Goal: Task Accomplishment & Management: Manage account settings

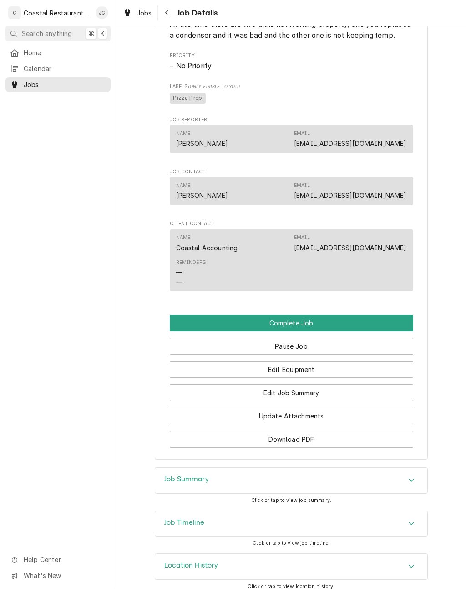
scroll to position [463, 0]
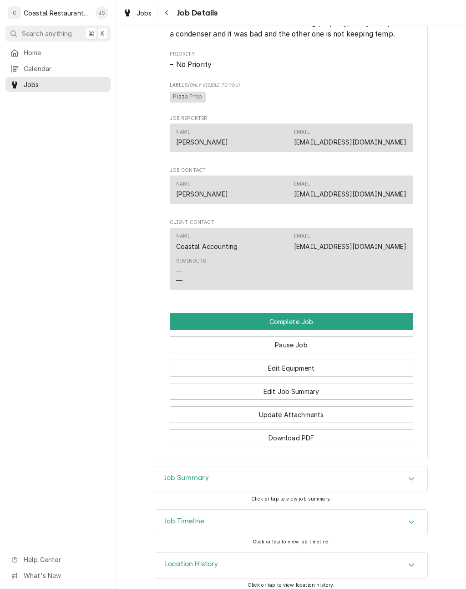
click at [315, 395] on button "Edit Job Summary" at bounding box center [292, 391] width 244 height 17
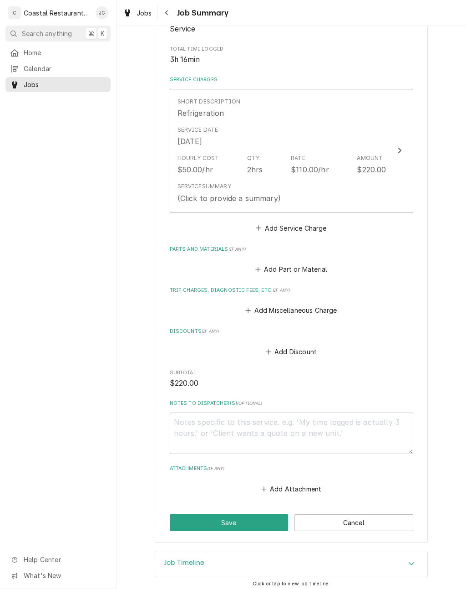
scroll to position [171, 0]
click at [251, 312] on button "Add Miscellaneous Charge" at bounding box center [291, 310] width 95 height 13
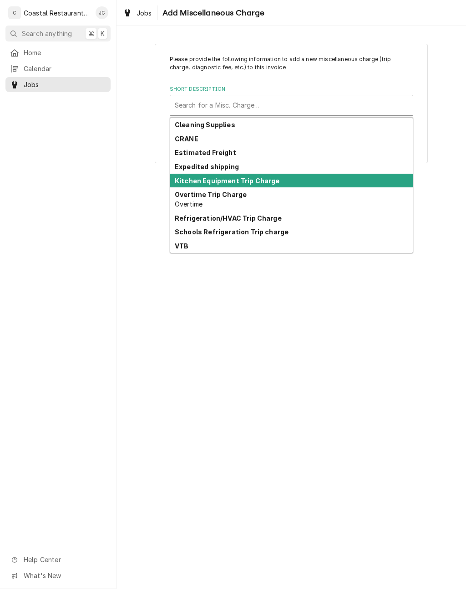
click at [260, 179] on strong "Kitchen Equipment Trip Charge" at bounding box center [227, 181] width 105 height 8
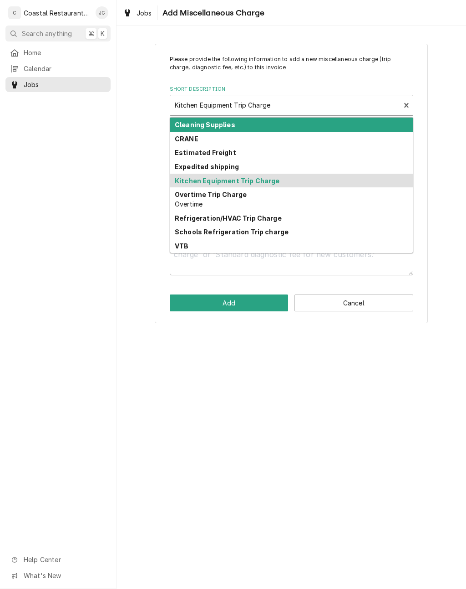
click at [253, 220] on strong "Refrigeration/HVAC Trip Charge" at bounding box center [228, 218] width 107 height 8
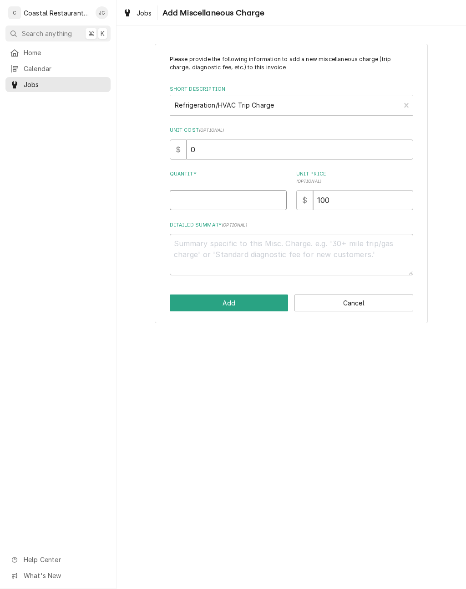
click at [244, 195] on input "Quantity" at bounding box center [228, 200] width 117 height 20
click at [271, 309] on button "Add" at bounding box center [229, 302] width 119 height 17
type textarea "x"
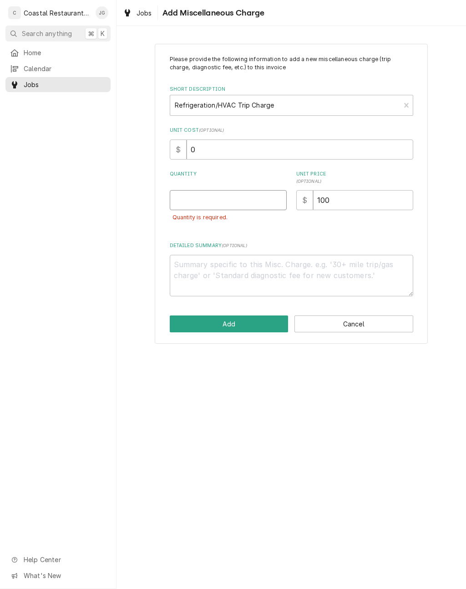
click at [234, 194] on input "Quantity" at bounding box center [228, 200] width 117 height 20
type input "1"
click at [240, 318] on button "Add" at bounding box center [229, 323] width 119 height 17
type textarea "x"
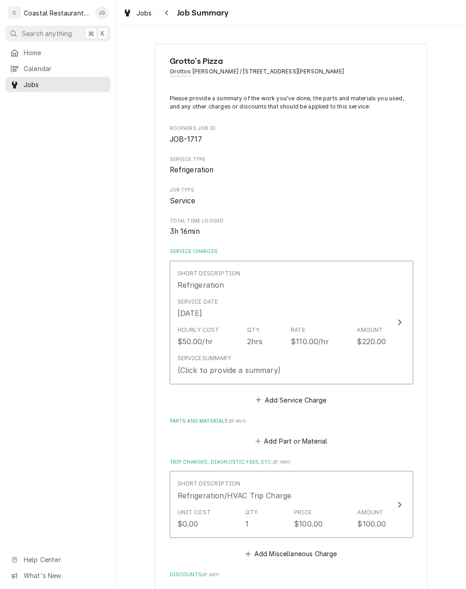
scroll to position [171, 0]
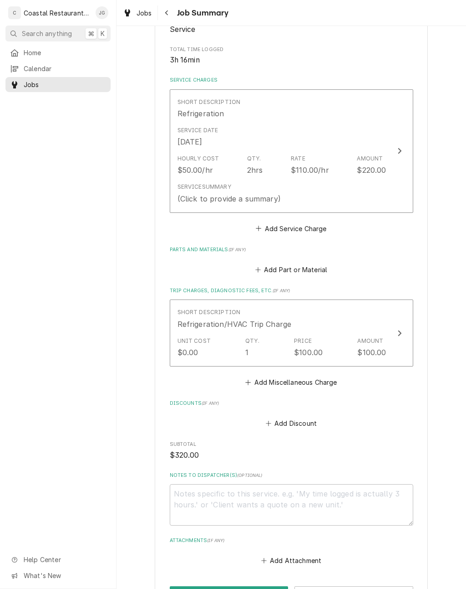
click at [264, 264] on button "Add Part or Material" at bounding box center [291, 269] width 75 height 13
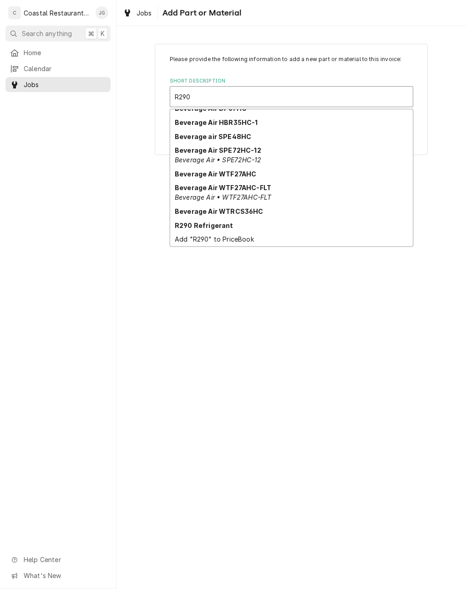
scroll to position [31, 0]
click at [224, 223] on strong "R290 Refrigerant" at bounding box center [204, 225] width 59 height 8
type input "R290"
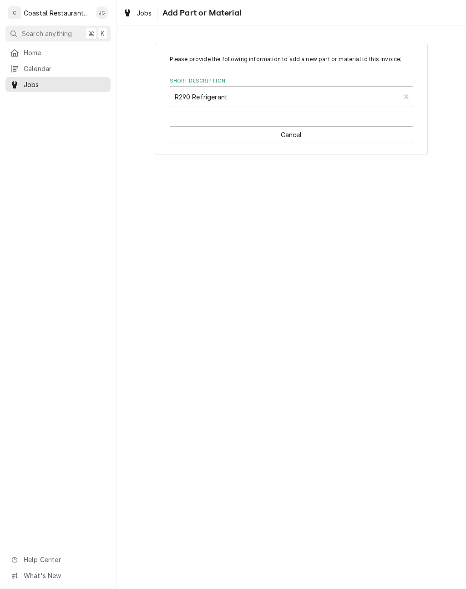
type textarea "x"
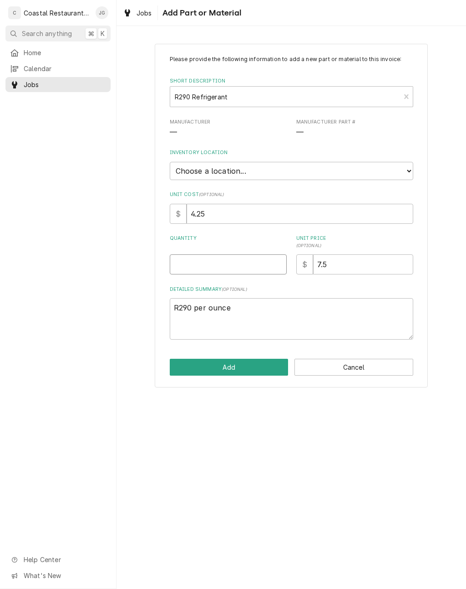
click at [253, 258] on input "Quantity" at bounding box center [228, 264] width 117 height 20
type input "4"
click at [252, 363] on button "Add" at bounding box center [229, 366] width 119 height 17
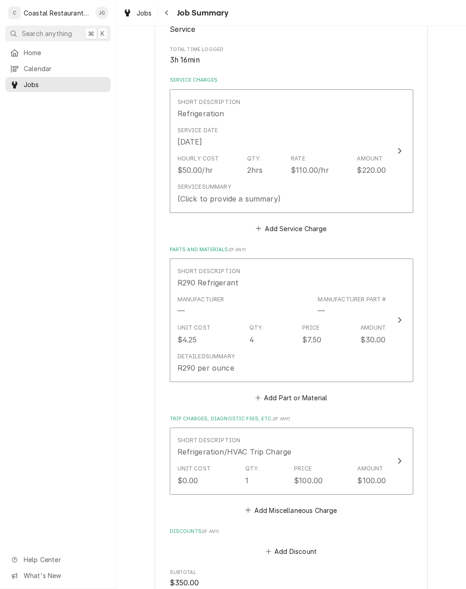
click at [323, 189] on div "Service Summary (Click to provide a summary)" at bounding box center [282, 193] width 209 height 28
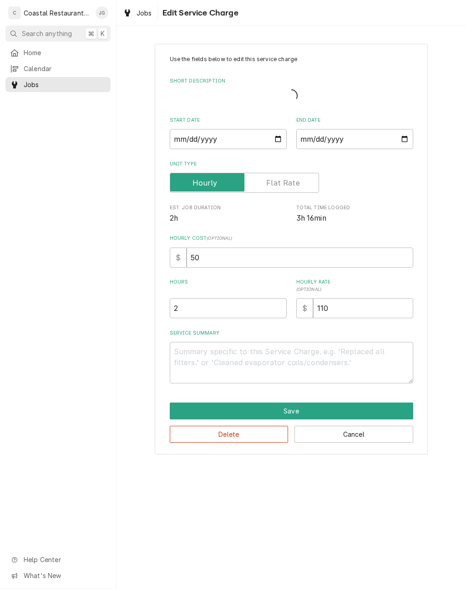
type textarea "x"
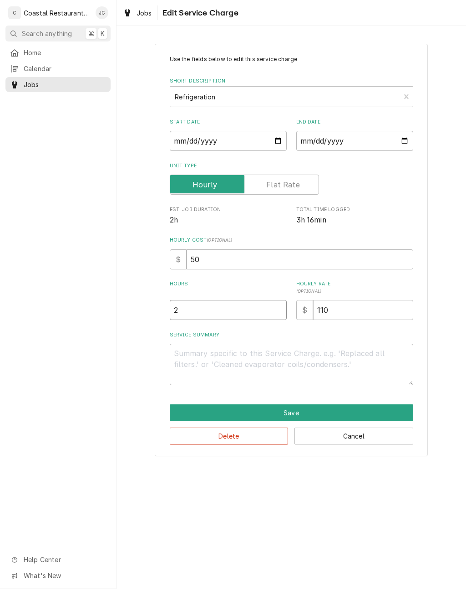
click at [225, 307] on input "2" at bounding box center [228, 310] width 117 height 20
type textarea "x"
type input "4"
type textarea "x"
type input "4"
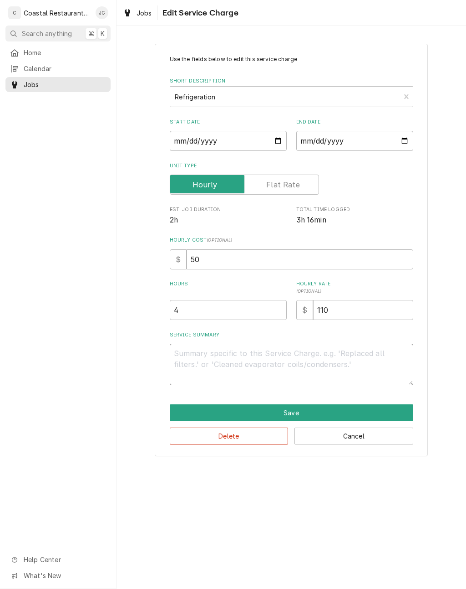
click at [237, 358] on textarea "Service Summary" at bounding box center [292, 363] width 244 height 41
type textarea "x"
type textarea "Arr"
type textarea "x"
type textarea "Arriv"
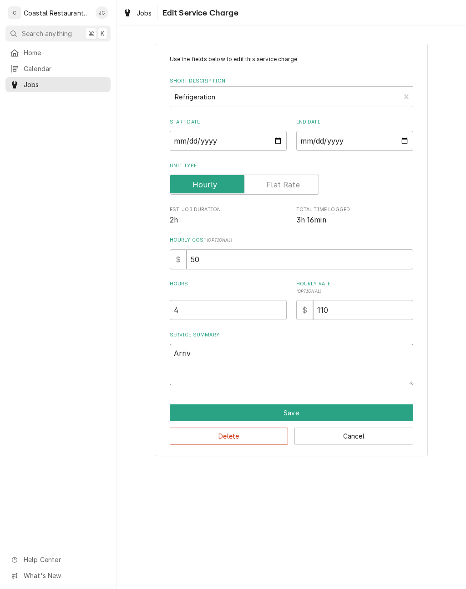
type textarea "x"
type textarea "Arrived"
type textarea "x"
type textarea "Arrived on site"
type textarea "x"
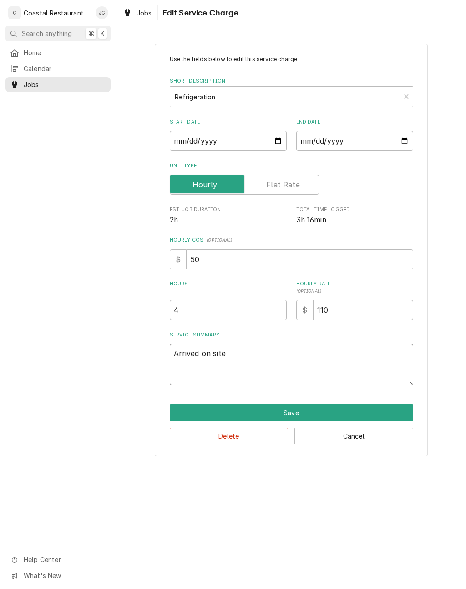
type textarea "Arrived on site found"
type textarea "x"
type textarea "Arrived on site found pizza"
type textarea "x"
type textarea "Arrived on site found pizza pre-"
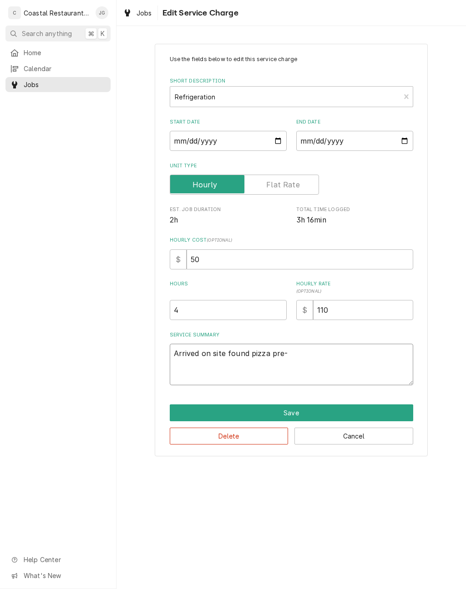
type textarea "x"
type textarea "Arrived on site found pizza prep"
type textarea "x"
type textarea "Arrived on site found pizza prep table"
type textarea "x"
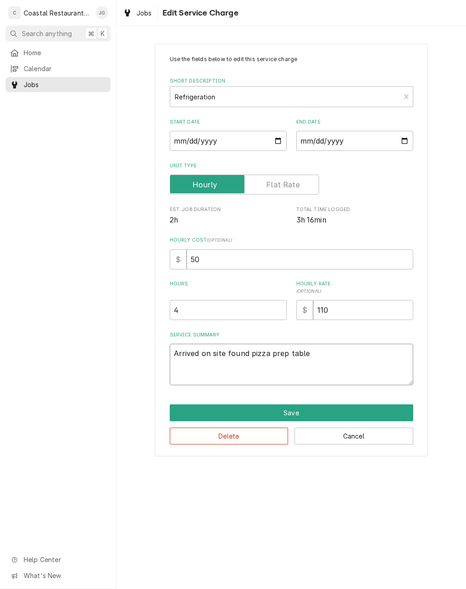
type textarea "Arrived on site found pizza prep table to the"
type textarea "x"
type textarea "Arrived on site found pizza prep table to the left"
type textarea "x"
type textarea "Arrived on site found pizza prep table to the left of"
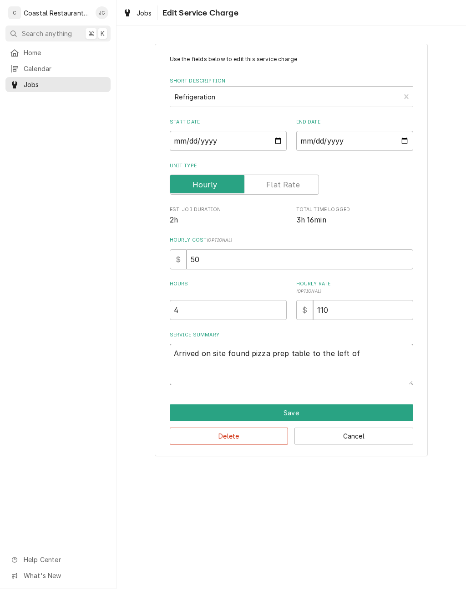
type textarea "x"
type textarea "Arrived on site found pizza prep table to the left off"
type textarea "x"
type textarea "Arrived on site found pizza prep table to the left off and not function"
type textarea "x"
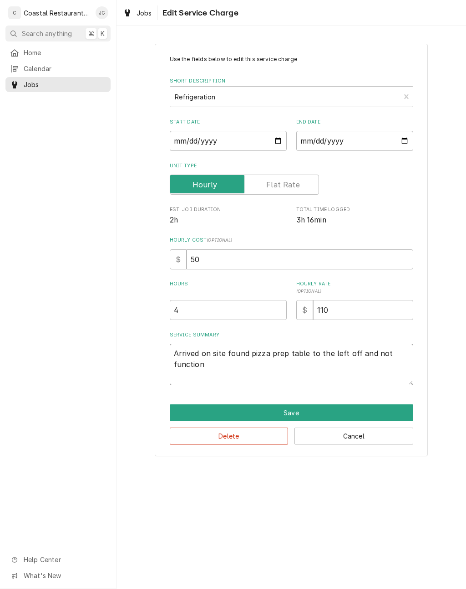
type textarea "Arrived on site found pizza prep table to the left off and not functioning"
type textarea "x"
type textarea "Arrived"
type textarea "x"
type textarea "Arrived on site found pizza prep table to the left off and not functioning"
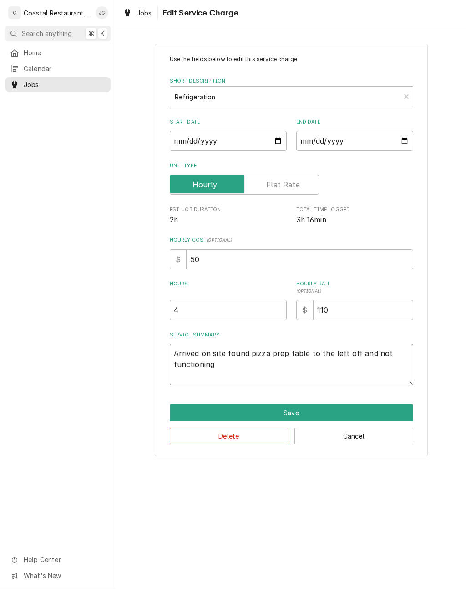
type textarea "x"
type textarea "Arrived on site found pizza prep table to the left off and not functioning t"
type textarea "x"
type textarea "Arrived on site found pizza prep table to the left off and not functioning thi"
type textarea "x"
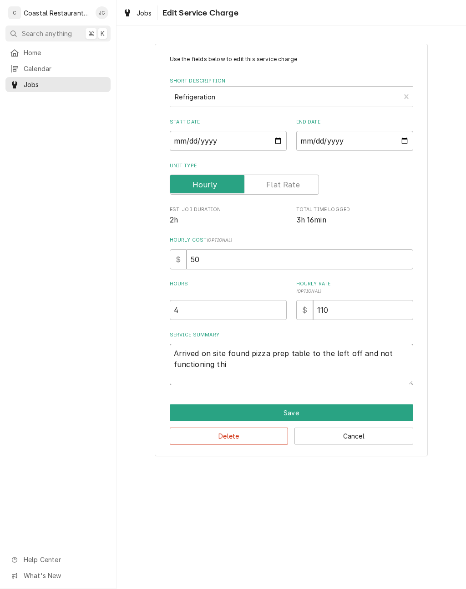
type textarea "Arrived on site found pizza prep table to the left off and not functioning this"
type textarea "x"
type textarea "Arrived on site found pizza prep table to the left off and not functioning this"
type textarea "x"
type textarea "Arrived on site found pizza prep table to the left off and not functioning this…"
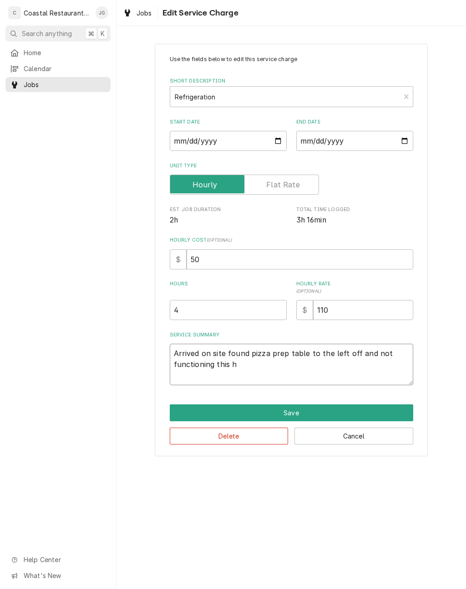
type textarea "x"
type textarea "Arrived on site found pizza prep table to the left off and not functioning this…"
type textarea "x"
type textarea "Arrived on site found pizza prep table to the left off and not functioning this…"
type textarea "x"
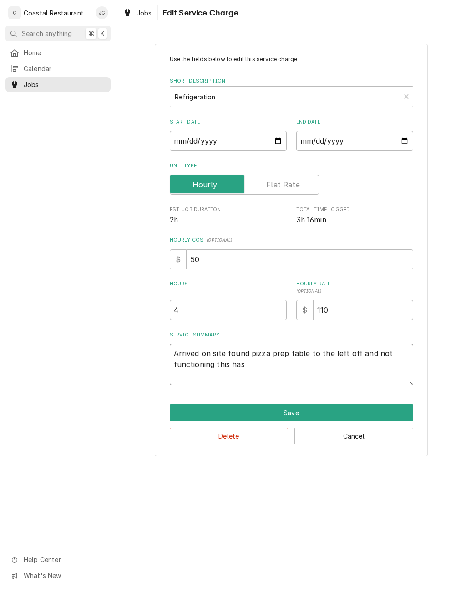
type textarea "Arrived on site found pizza prep table to the left off and not functioning this…"
type textarea "x"
type textarea "Arrived on site found pizza prep table to the left off and not functioning this…"
type textarea "x"
type textarea "Arrived on site found pizza prep table to the left off and not functioning this…"
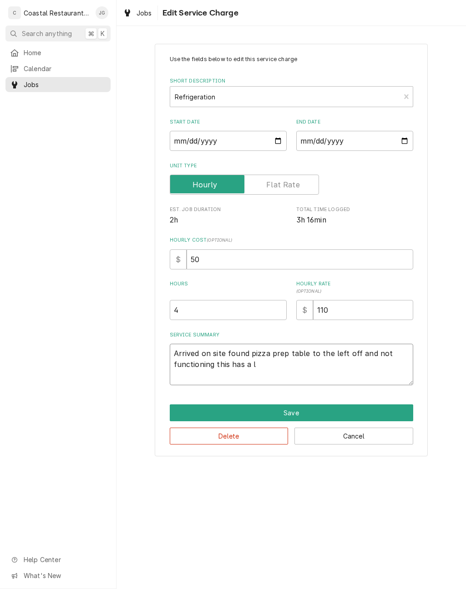
type textarea "x"
type textarea "Arrived on site found pizza prep table to the left off and not functioning this…"
type textarea "x"
type textarea "Arrived on site found pizza prep table to the left off and not functioning this…"
type textarea "x"
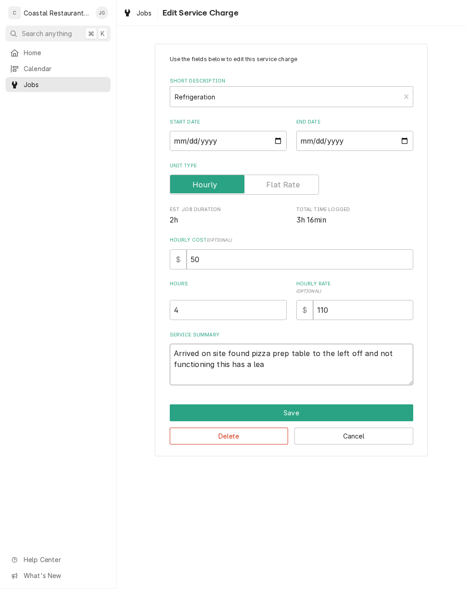
type textarea "Arrived on site found pizza prep table to the left off and not functioning this…"
type textarea "x"
type textarea "Arrived on site found pizza prep table to the left off and not functioning this…"
type textarea "x"
type textarea "Arrived on site found pizza prep table to the left off and not functioning this…"
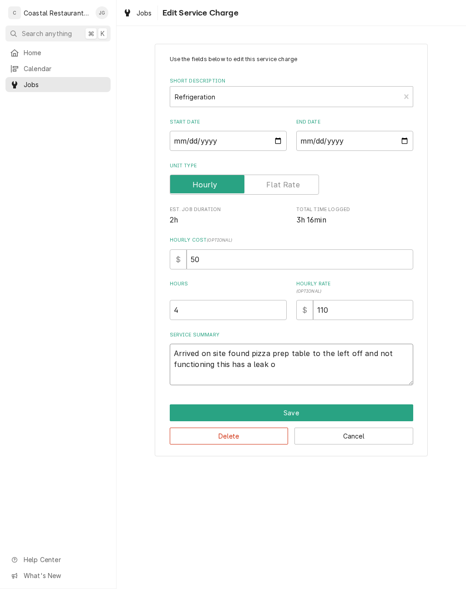
type textarea "x"
type textarea "Arrived on site found pizza prep table to the left off and not functioning this…"
type textarea "x"
type textarea "Arrived on site found pizza prep table to the left off and not functioning this…"
type textarea "x"
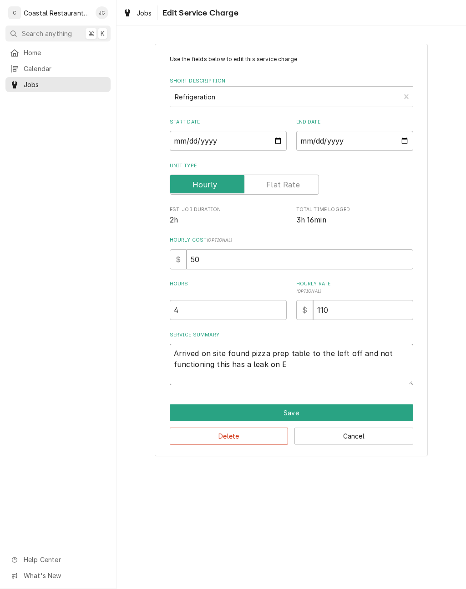
type textarea "Arrived on site found pizza prep table to the left off and not functioning this…"
type textarea "x"
type textarea "Arrived on site found pizza prep table to the left off and not functioning this…"
type textarea "x"
type textarea "Arrived on site found pizza prep table to the left off and not functioning this…"
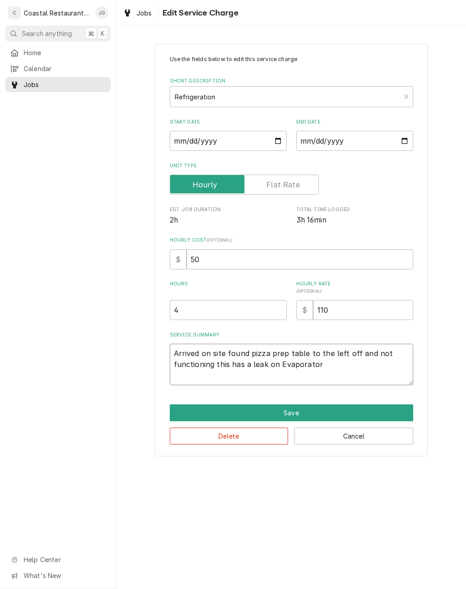
type textarea "x"
type textarea "Arrived on site found pizza prep table to the left off and not functioning this…"
type textarea "x"
type textarea "Arrived on site found pizza prep table to the left off and not functioning this…"
type textarea "x"
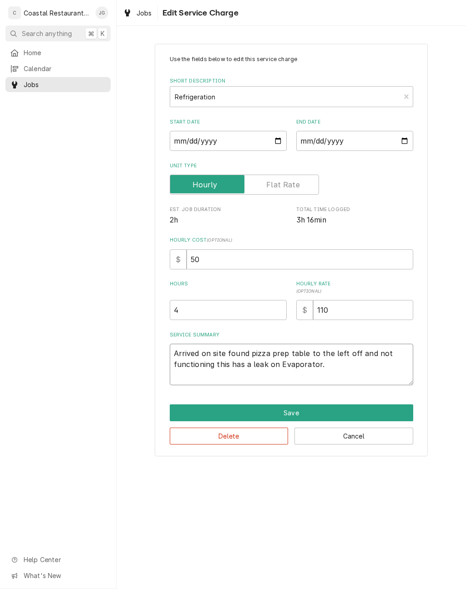
type textarea "Arrived on site found pizza prep table to the left off and not functioning this…"
type textarea "x"
type textarea "Arrived on site found pizza prep table to the left off and not functioning this…"
type textarea "x"
type textarea "Arrived on site found pizza prep table to the left off and not functioning this…"
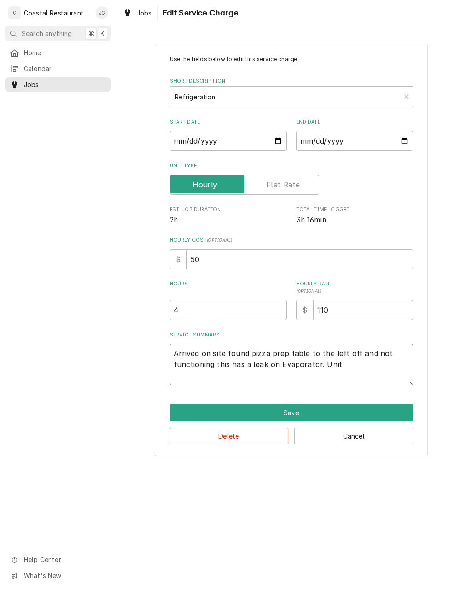
type textarea "x"
type textarea "Arrived on site found pizza prep table to the left off and not functioning this…"
type textarea "x"
type textarea "Arrived on site found pizza prep table to the left off and not functioning this…"
type textarea "x"
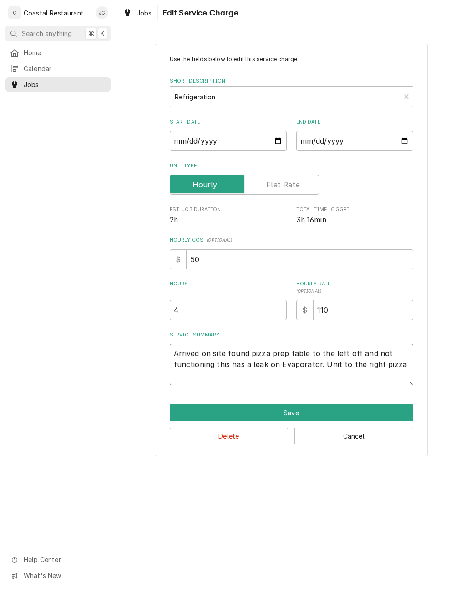
type textarea "Arrived on site found pizza prep table to the left off and not functioning this…"
type textarea "x"
type textarea "Arrived on site found pizza prep table to the left off and not functioning this…"
type textarea "x"
type textarea "Arrived on site found pizza prep table to the left off and not functioning this…"
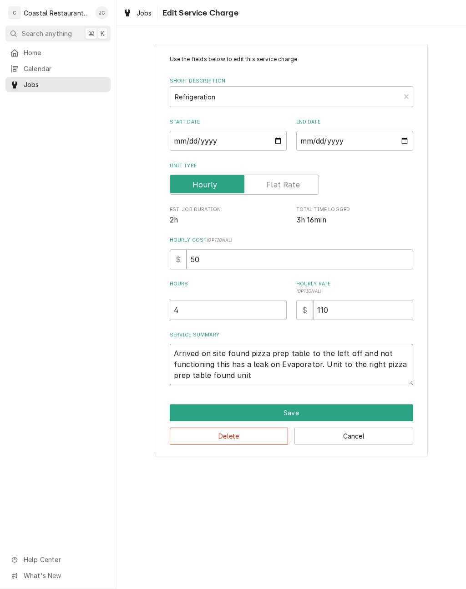
type textarea "x"
type textarea "Arrived on site found pizza prep table to the left off and not functioning this…"
type textarea "x"
type textarea "Arrived on site found pizza prep table to the left off and not functioning this…"
type textarea "x"
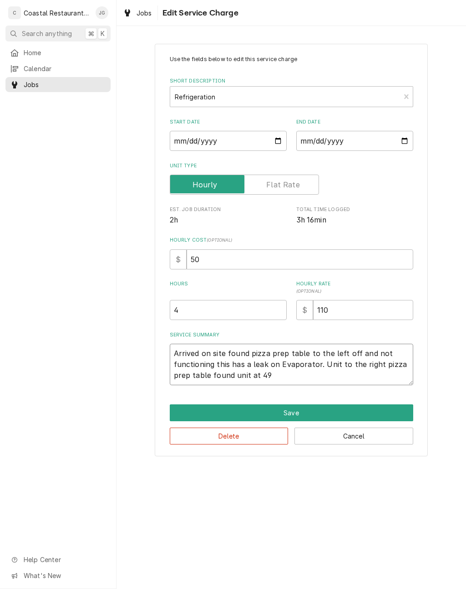
type textarea "Arrived on site found pizza prep table to the left off and not functioning this…"
type textarea "x"
type textarea "Arrived on site found pizza prep table to the left off and not functioning this…"
type textarea "x"
type textarea "Arrived on site found pizza prep table to the left off and not functioning this…"
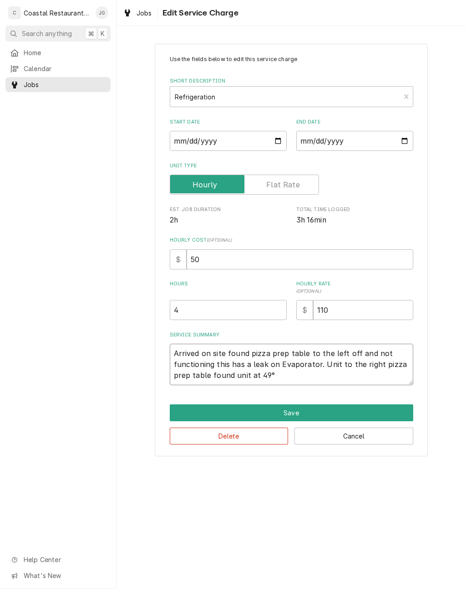
type textarea "x"
type textarea "Arrived on site found pizza prep table to the left off and not functioning this…"
type textarea "x"
type textarea "Arrived on site found pizza prep table to the left off and not functioning this…"
type textarea "x"
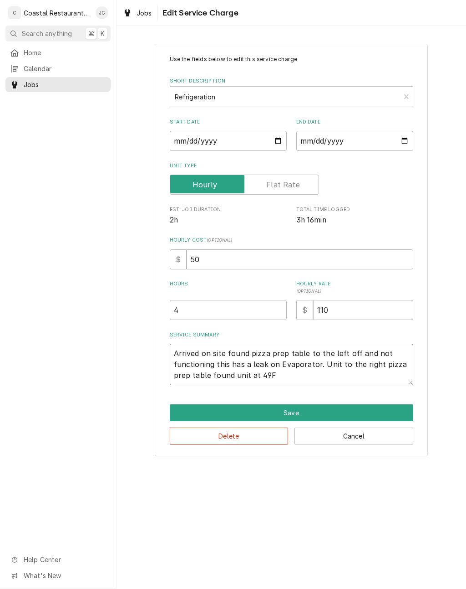
type textarea "Arrived on site found pizza prep table to the left off and not functioning this…"
type textarea "x"
type textarea "Arrived on site found pizza prep table to the left off and not functioning this…"
type textarea "x"
type textarea "Arrived on site found pizza prep table to the left off and not functioning this…"
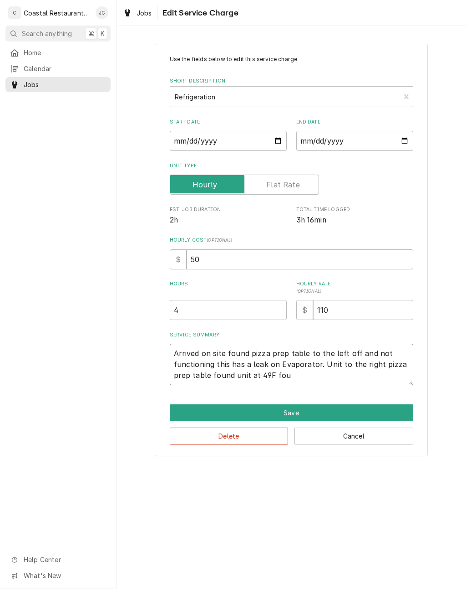
type textarea "x"
type textarea "Arrived on site found pizza prep table to the left off and not functioning this…"
type textarea "x"
type textarea "Arrived on site found pizza prep table to the left off and not functioning this…"
type textarea "x"
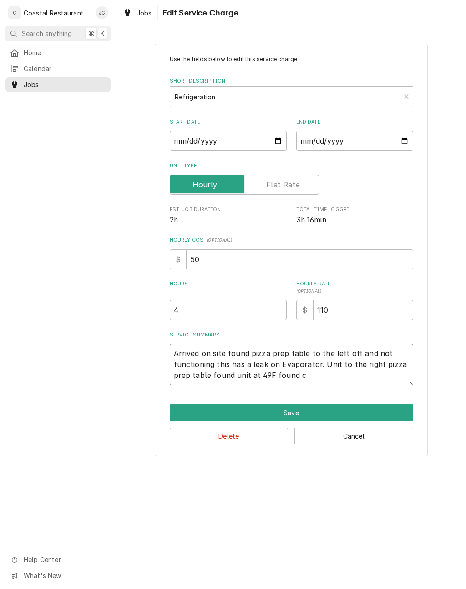
type textarea "Arrived on site found pizza prep table to the left off and not functioning this…"
type textarea "x"
type textarea "Arrived on site found pizza prep table to the left off and not functioning this…"
type textarea "x"
type textarea "Arrived on site found pizza prep table to the left off and not functioning this…"
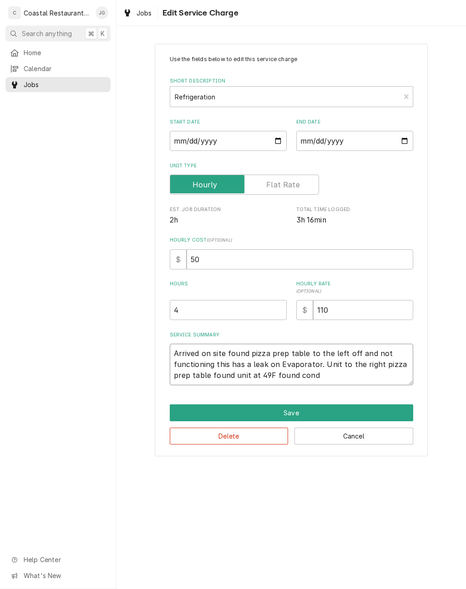
type textarea "x"
type textarea "Arrived on site found pizza prep table to the left off and not functioning this…"
type textarea "x"
type textarea "Arrived on site found pizza prep table to the left off and not functioning this…"
type textarea "x"
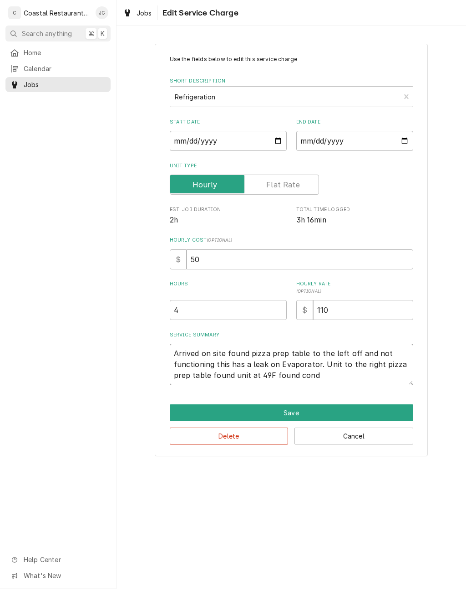
type textarea "Arrived on site found pizza prep table to the left off and not functioning this…"
type textarea "x"
type textarea "Arrived on site found pizza prep table to the left off and not functioning this…"
type textarea "x"
type textarea "Arrived on site found pizza prep table to the left off and not functioning this…"
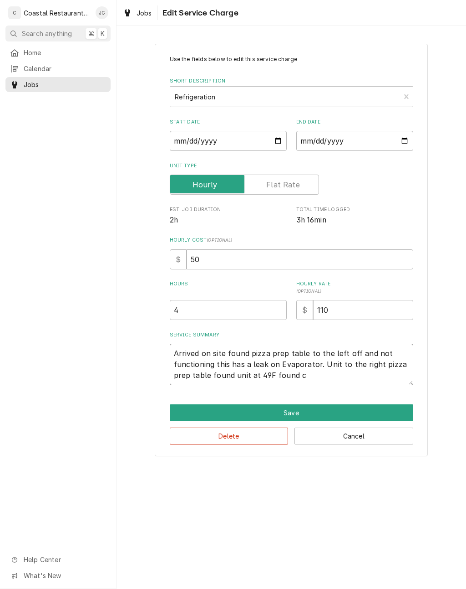
type textarea "x"
type textarea "Arrived on site found pizza prep table to the left off and not functioning this…"
type textarea "x"
type textarea "Arrived on site found pizza prep table to the left off and not functioning this…"
type textarea "x"
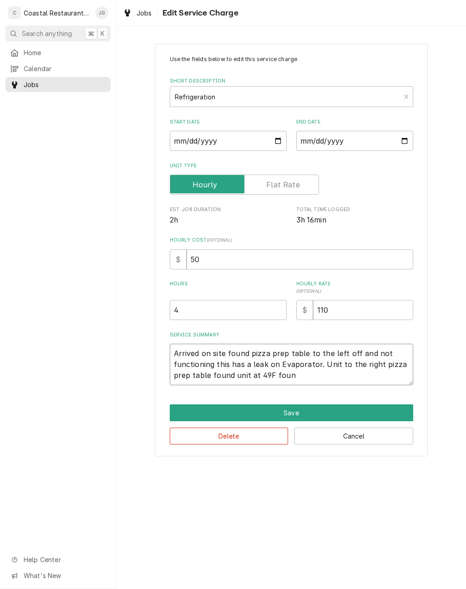
type textarea "Arrived on site found pizza prep table to the left off and not functioning this…"
type textarea "x"
type textarea "Arrived on site found pizza prep table to the left off and not functioning this…"
type textarea "x"
type textarea "Arrived on site found pizza prep table to the left off and not functioning this…"
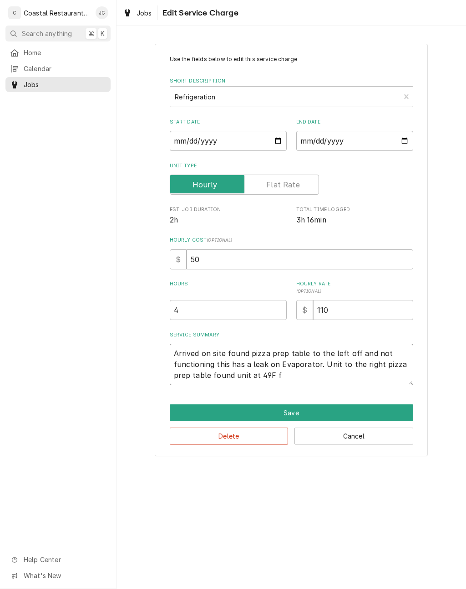
type textarea "x"
type textarea "Arrived on site found pizza prep table to the left off and not functioning this…"
type textarea "x"
type textarea "Arrived on site found pizza prep table to the left off and not functioning this…"
type textarea "x"
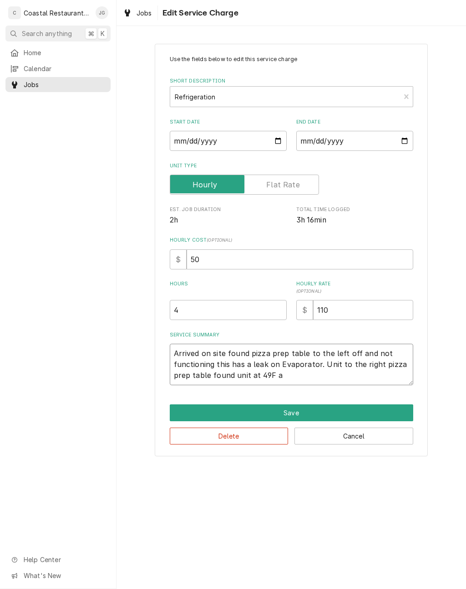
type textarea "Arrived on site found pizza prep table to the left off and not functioning this…"
type textarea "x"
type textarea "Arrived on site found pizza prep table to the left off and not functioning this…"
type textarea "x"
type textarea "Arrived on site found pizza prep table to the left off and not functioning this…"
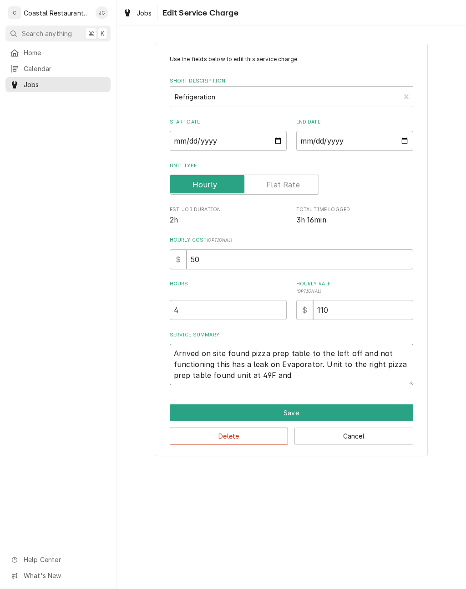
type textarea "x"
type textarea "Arrived on site found pizza prep table to the left off and not functioning this…"
type textarea "x"
type textarea "Arrived on site found pizza prep table to the left off and not functioning this…"
type textarea "x"
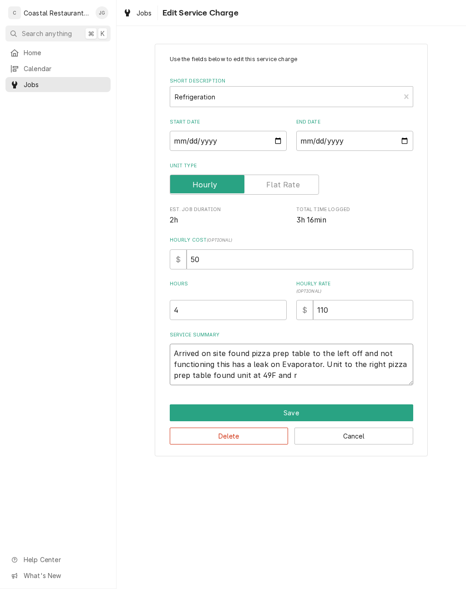
type textarea "Arrived on site found pizza prep table to the left off and not functioning this…"
type textarea "x"
type textarea "Arrived on site found pizza prep table to the left off and not functioning this…"
type textarea "x"
type textarea "Arrived on site found pizza prep table to the left off and not functioning this…"
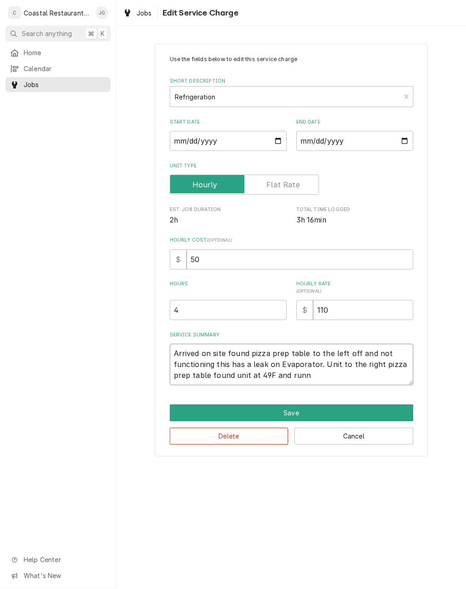
type textarea "x"
type textarea "Arrived on site found pizza prep table to the left off and not functioning this…"
type textarea "x"
type textarea "Arrived on site found pizza prep table to the left off and not functioning this…"
type textarea "x"
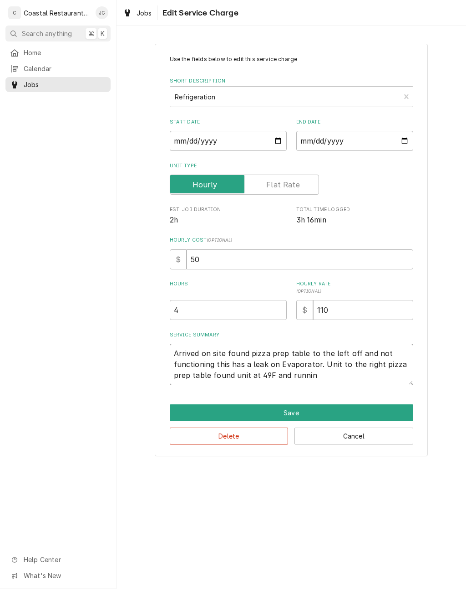
type textarea "Arrived on site found pizza prep table to the left off and not functioning this…"
type textarea "x"
type textarea "Arrived on site found pizza prep table to the left off and not functioning this…"
type textarea "x"
type textarea "Arrived on site found pizza prep table to the left off and not functioning this…"
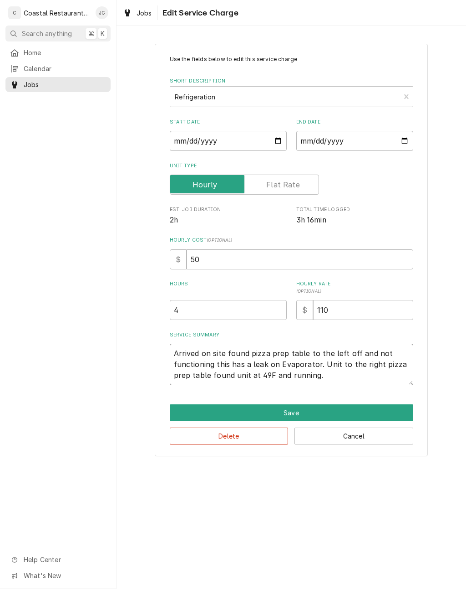
type textarea "x"
type textarea "Arrived on site found pizza prep table to the left off and not functioning this…"
type textarea "x"
type textarea "Arrived on site found pizza prep table to the left off and not functioning this…"
type textarea "x"
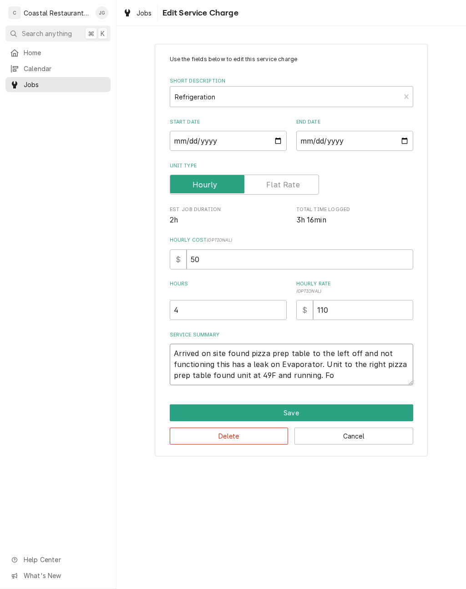
type textarea "Arrived on site found pizza prep table to the left off and not functioning this…"
type textarea "x"
type textarea "Arrived on site found pizza prep table to the left off and not functioning this…"
type textarea "x"
type textarea "Arrived on site found pizza prep table to the left off and not functioning this…"
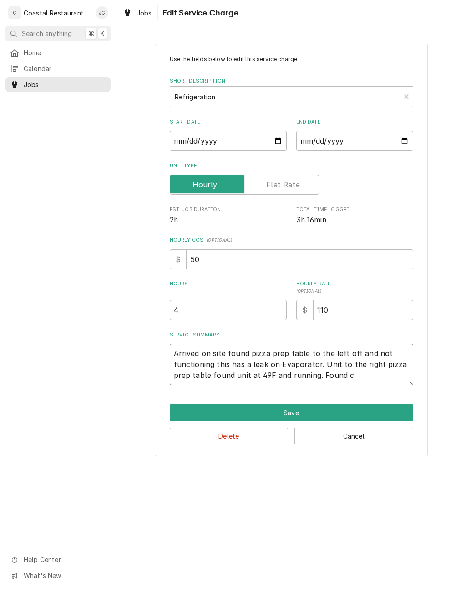
type textarea "x"
type textarea "Arrived on site found pizza prep table to the left off and not functioning this…"
type textarea "x"
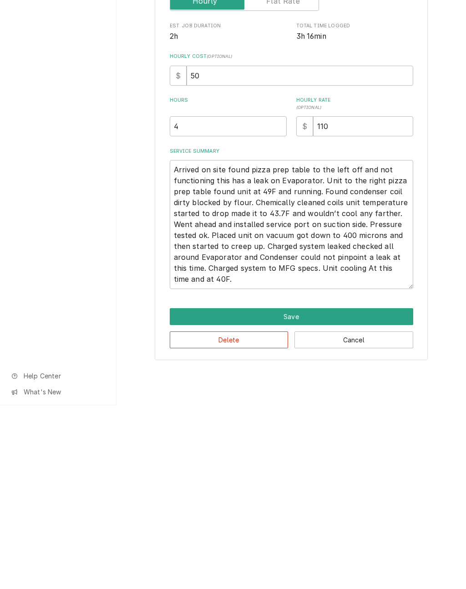
click at [363, 492] on button "Save" at bounding box center [292, 500] width 244 height 17
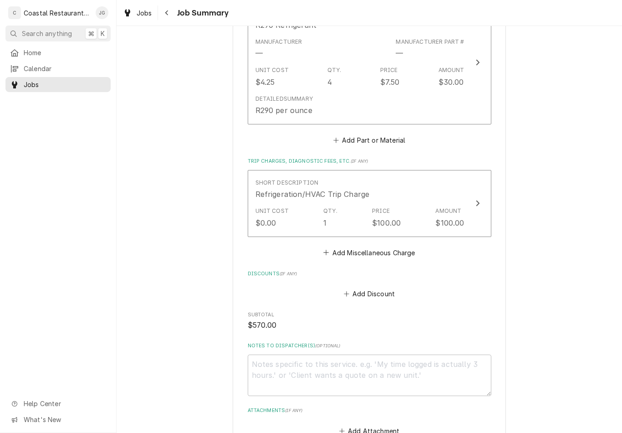
scroll to position [553, 0]
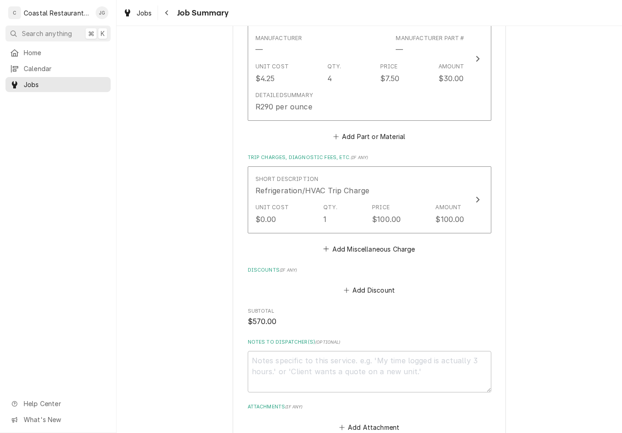
click at [338, 130] on button "Add Part or Material" at bounding box center [369, 136] width 75 height 13
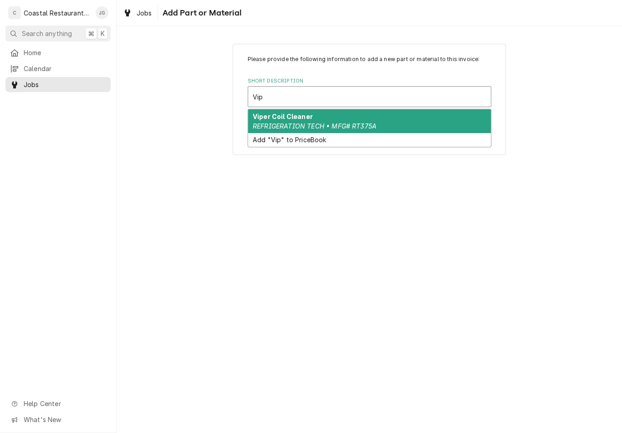
click at [295, 119] on strong "Viper Coil Cleaner" at bounding box center [283, 117] width 60 height 8
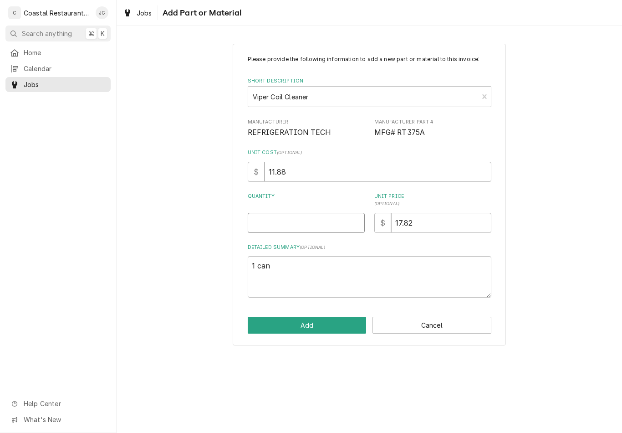
click at [287, 216] on input "Quantity" at bounding box center [306, 223] width 117 height 20
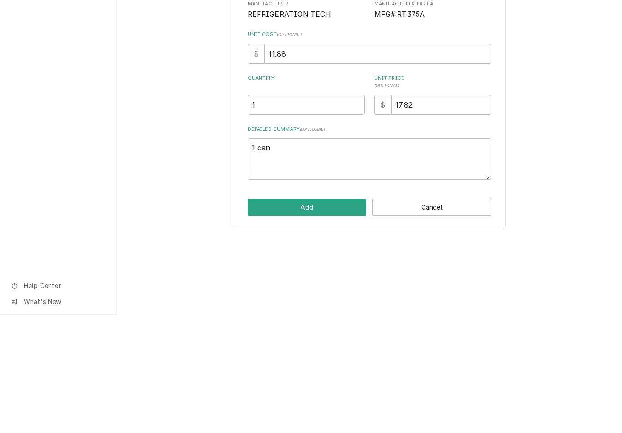
click at [321, 317] on button "Add" at bounding box center [307, 325] width 119 height 17
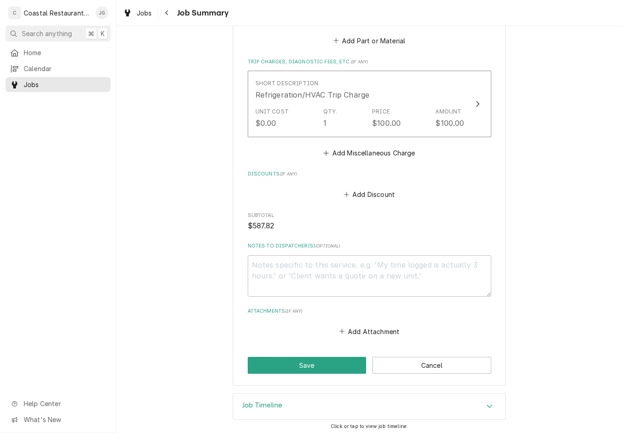
scroll to position [776, 0]
click at [328, 362] on button "Save" at bounding box center [307, 365] width 119 height 17
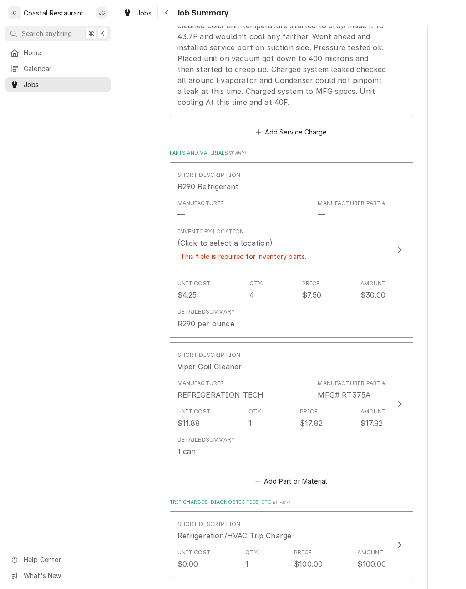
scroll to position [418, 0]
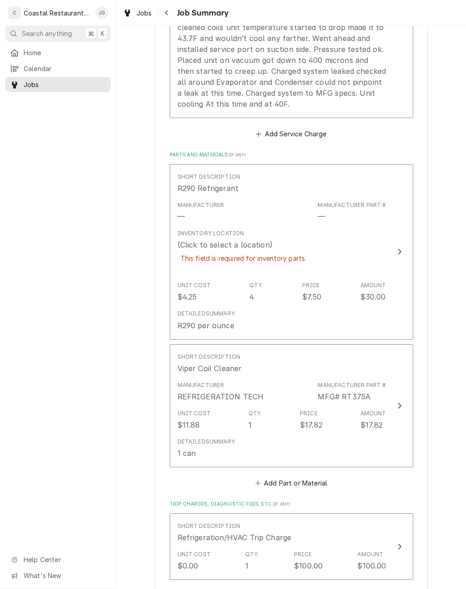
click at [301, 260] on div "This field is required for inventory parts." at bounding box center [244, 258] width 133 height 16
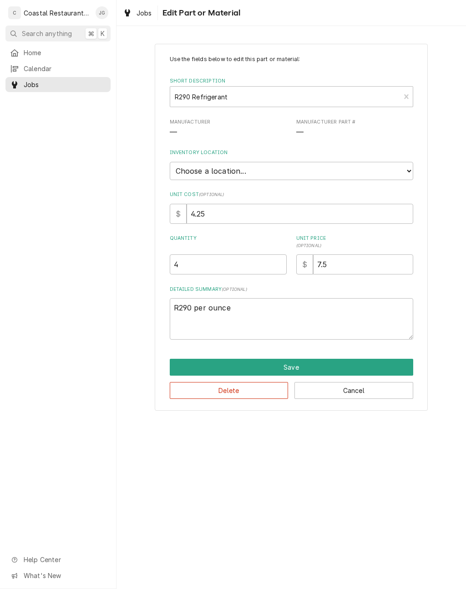
click at [321, 167] on select "Choose a location... Fenwick Warehouse James Gatton Truck Mike Lynch Truck Phil…" at bounding box center [292, 171] width 244 height 18
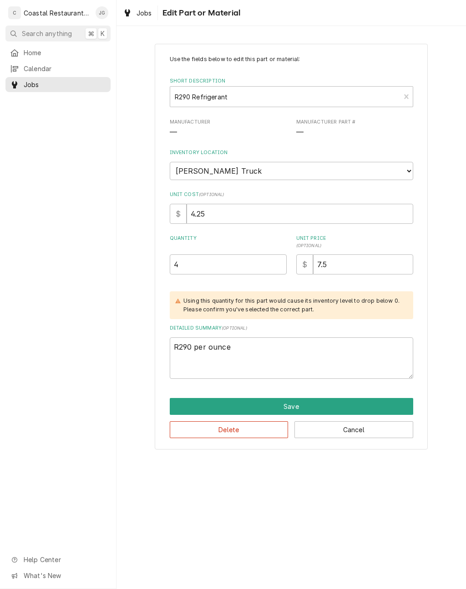
click at [265, 398] on button "Save" at bounding box center [292, 406] width 244 height 17
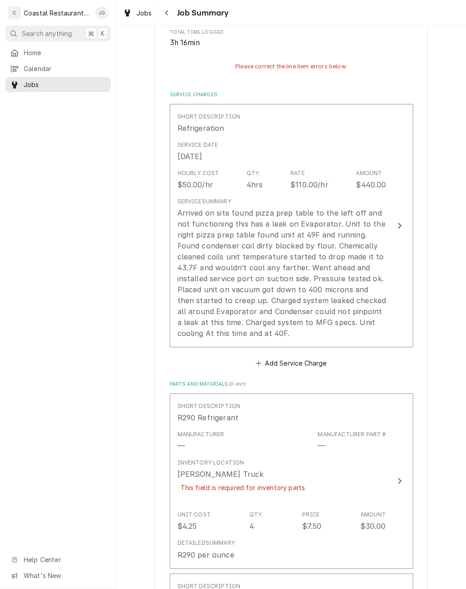
scroll to position [186, 0]
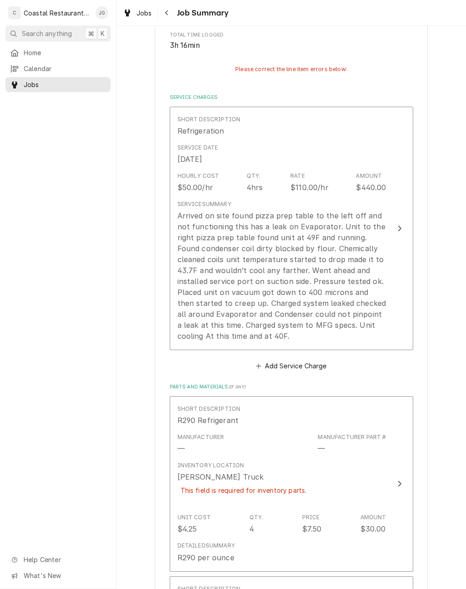
click at [305, 273] on div "Arrived on site found pizza prep table to the left off and not functioning this…" at bounding box center [282, 275] width 209 height 131
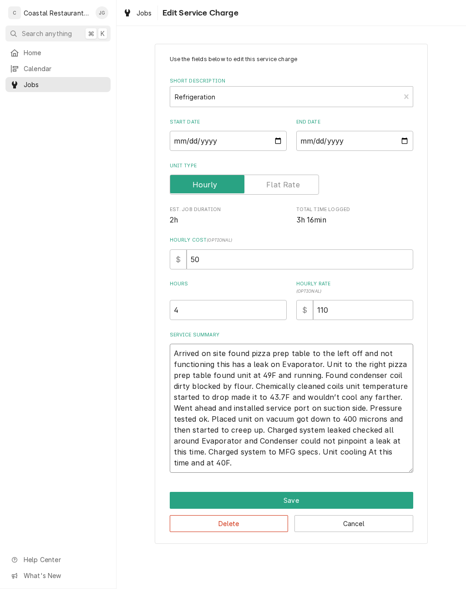
click at [229, 463] on textarea "Arrived on site found pizza prep table to the left off and not functioning this…" at bounding box center [292, 407] width 244 height 129
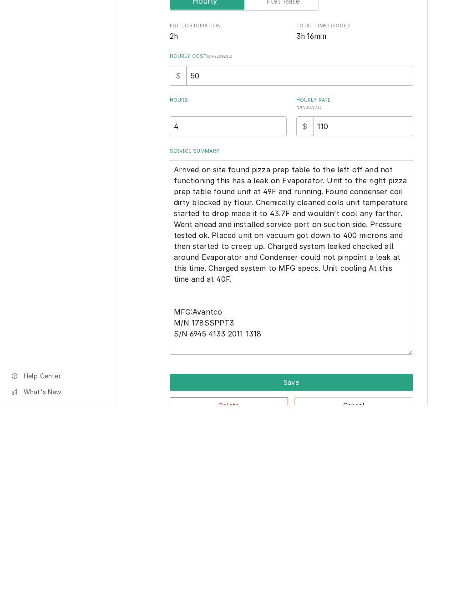
click at [309, 557] on button "Save" at bounding box center [292, 565] width 244 height 17
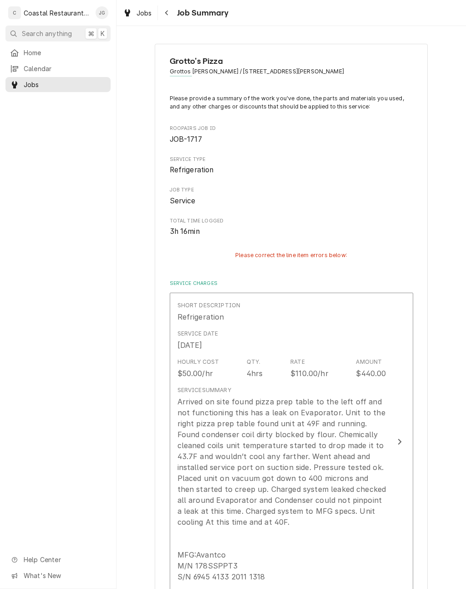
scroll to position [186, 0]
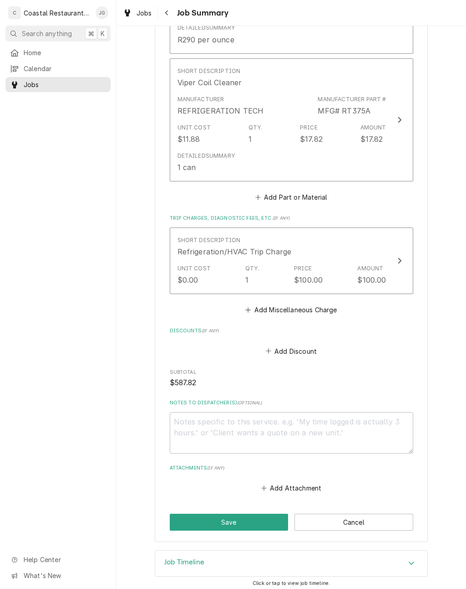
click at [250, 521] on button "Save" at bounding box center [229, 521] width 119 height 17
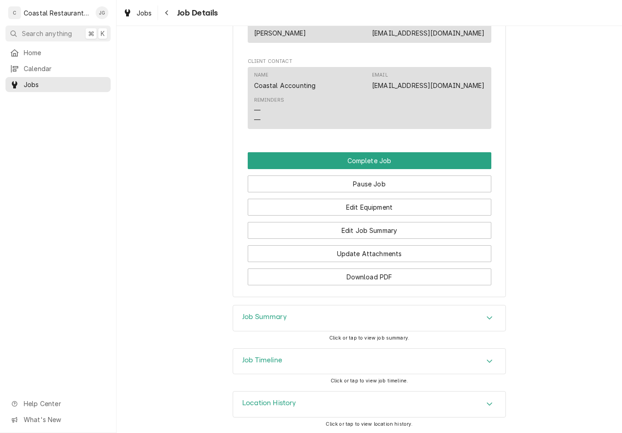
scroll to position [733, 0]
click at [417, 159] on button "Complete Job" at bounding box center [370, 161] width 244 height 17
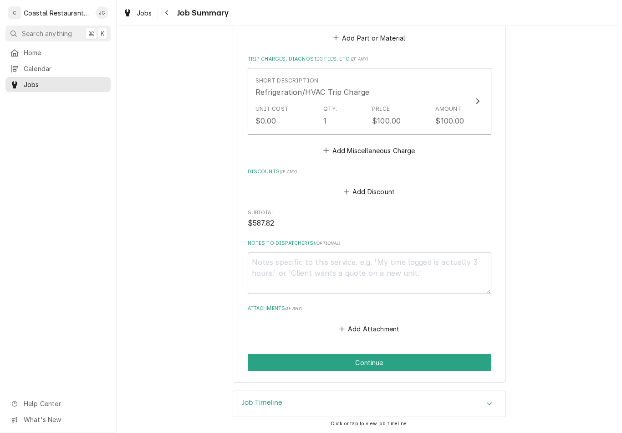
scroll to position [859, 0]
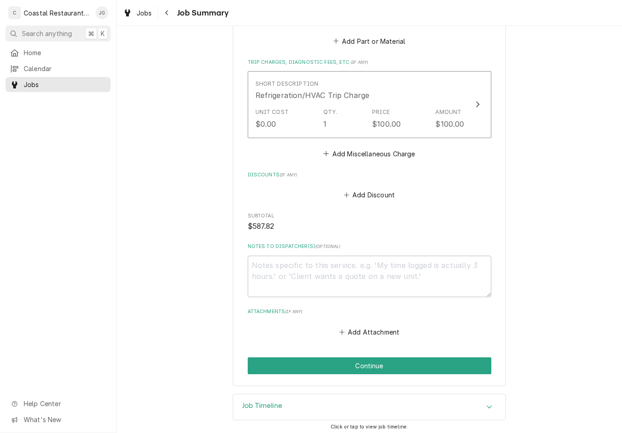
click at [398, 367] on button "Continue" at bounding box center [370, 365] width 244 height 17
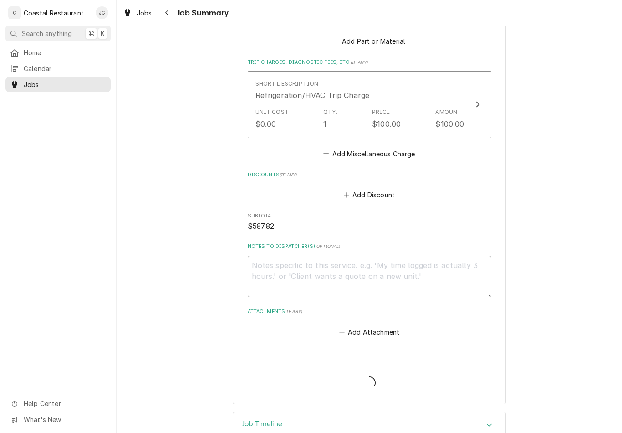
type textarea "x"
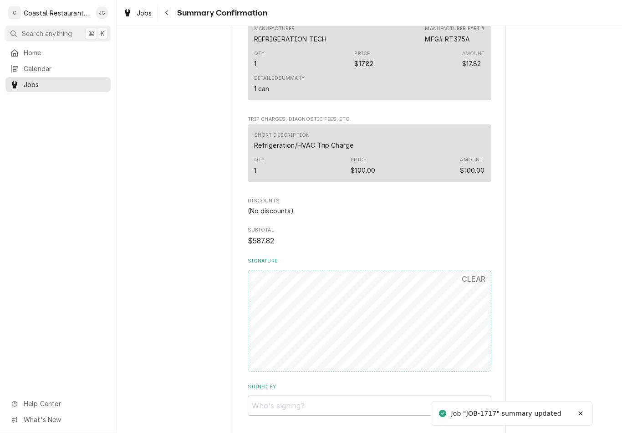
scroll to position [665, 0]
click at [326, 395] on input "Signed By" at bounding box center [370, 405] width 244 height 20
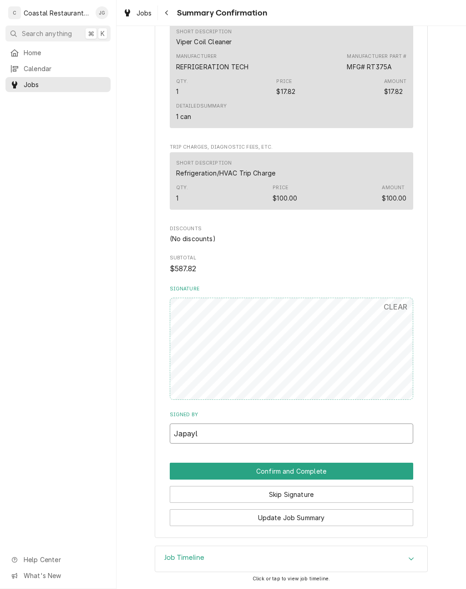
scroll to position [617, 0]
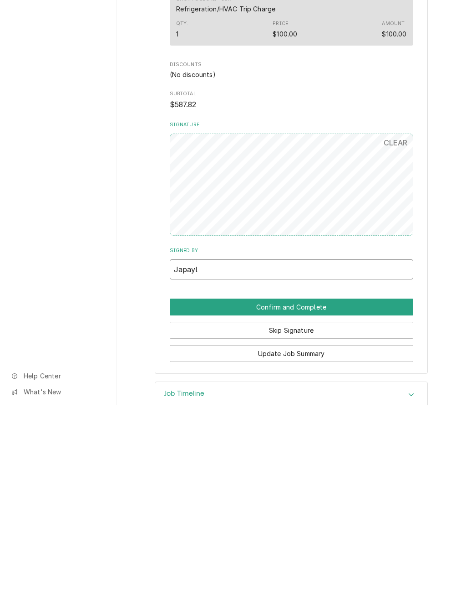
type input "Japayl"
click at [339, 432] on button "Confirm and Complete" at bounding box center [292, 490] width 244 height 17
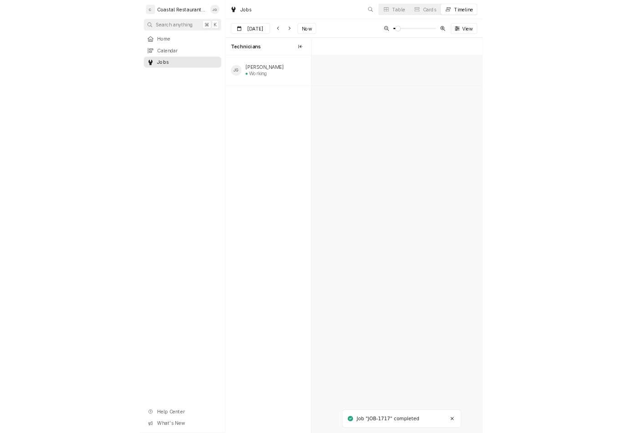
scroll to position [0, 4611]
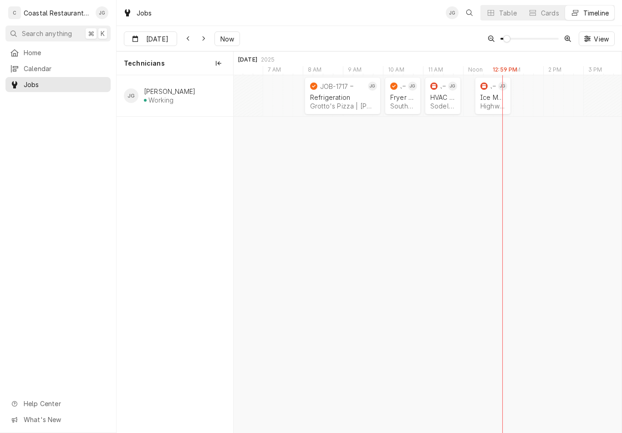
click at [14, 134] on div "Home Calendar Jobs Help Center What's New" at bounding box center [58, 239] width 116 height 388
click at [440, 99] on div "HVAC Repair" at bounding box center [442, 97] width 25 height 8
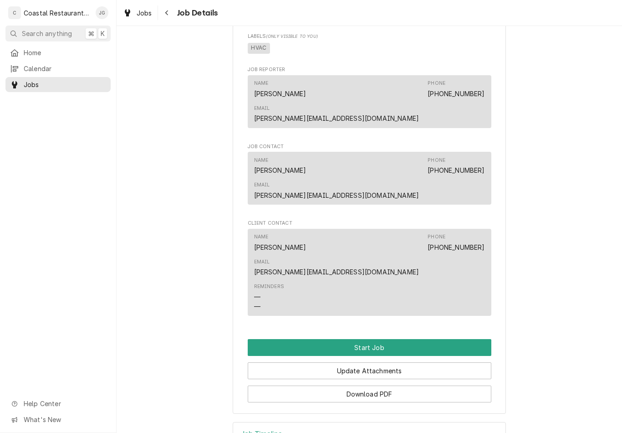
scroll to position [500, 0]
click at [388, 339] on button "Start Job" at bounding box center [370, 347] width 244 height 17
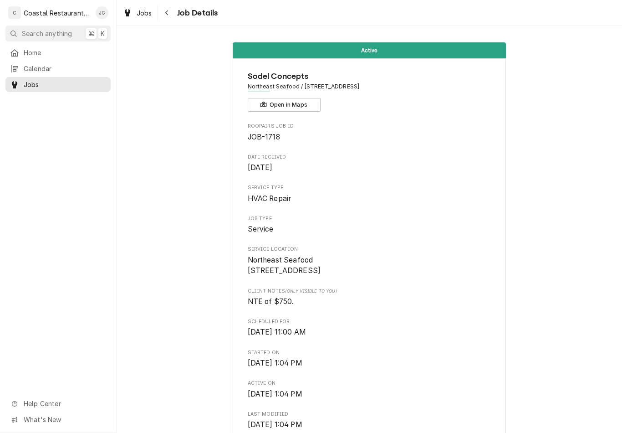
click at [46, 56] on div "Home" at bounding box center [58, 52] width 102 height 11
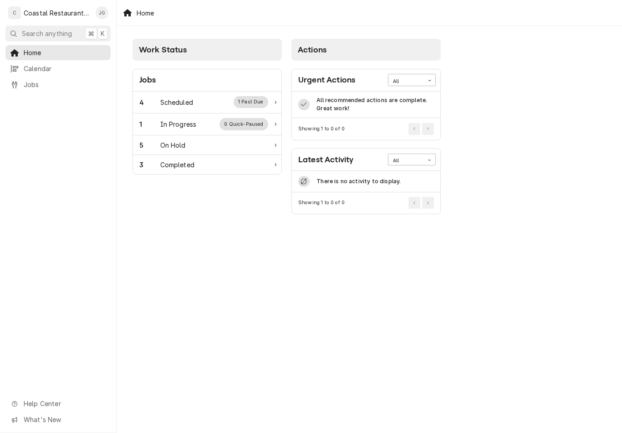
click at [190, 100] on div "Scheduled" at bounding box center [176, 102] width 33 height 10
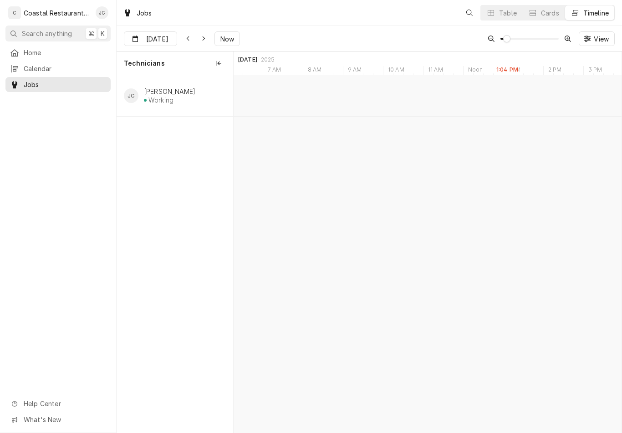
scroll to position [0, 7687]
click at [492, 99] on div "Ice Machine" at bounding box center [493, 97] width 25 height 8
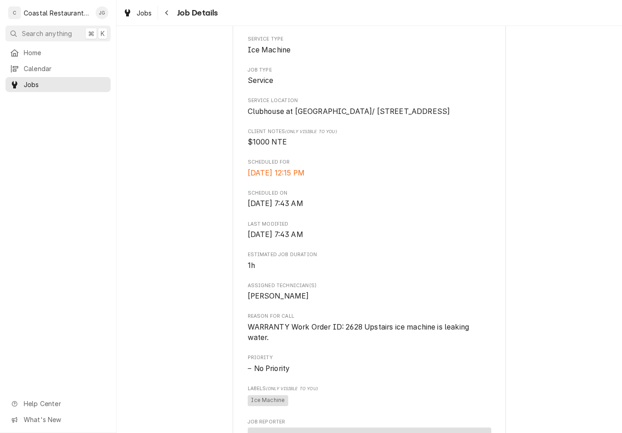
scroll to position [150, 0]
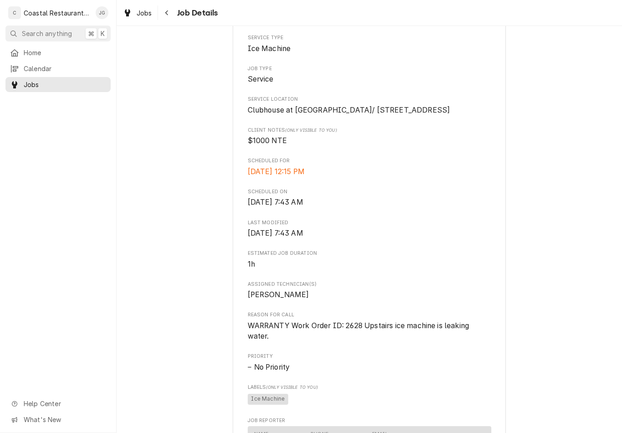
click at [57, 51] on span "Home" at bounding box center [65, 53] width 82 height 10
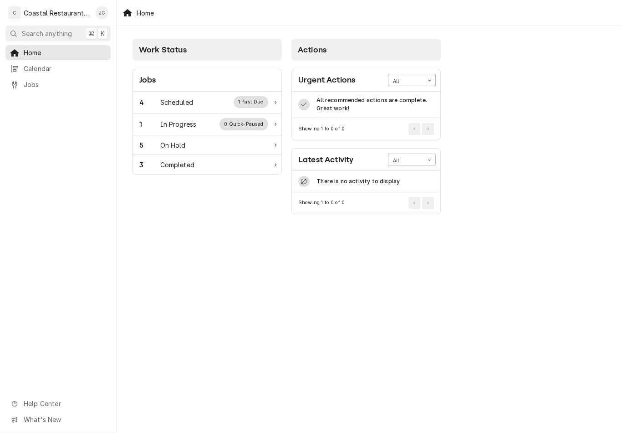
click at [177, 102] on div "Scheduled" at bounding box center [176, 102] width 33 height 10
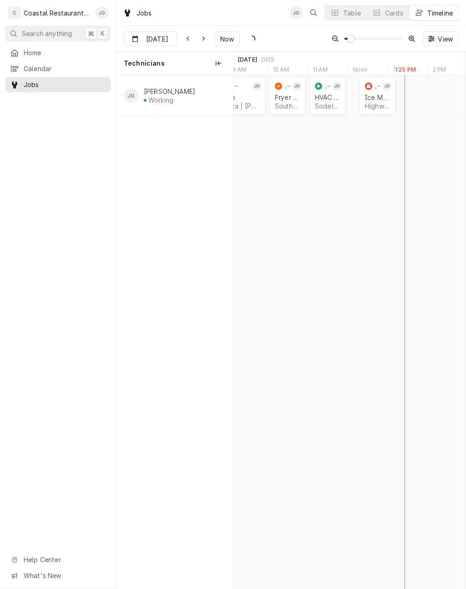
click at [331, 107] on div "Sodel Concepts | Ocean View, 19970" at bounding box center [327, 106] width 25 height 8
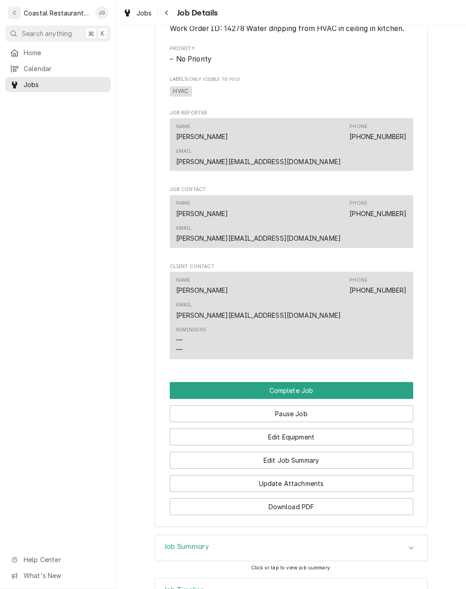
scroll to position [488, 0]
click at [331, 452] on button "Edit Job Summary" at bounding box center [292, 460] width 244 height 17
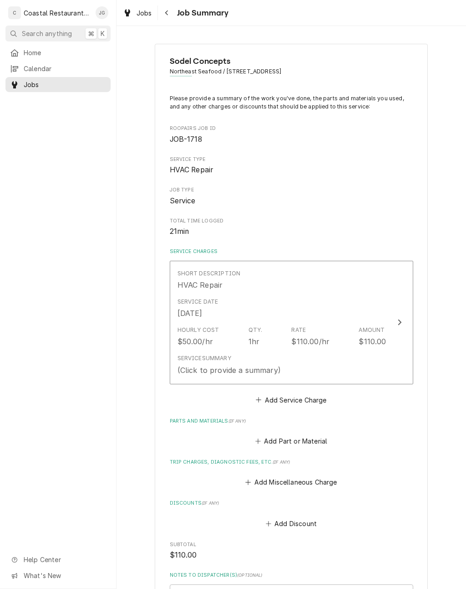
click at [264, 481] on button "Add Miscellaneous Charge" at bounding box center [291, 482] width 95 height 13
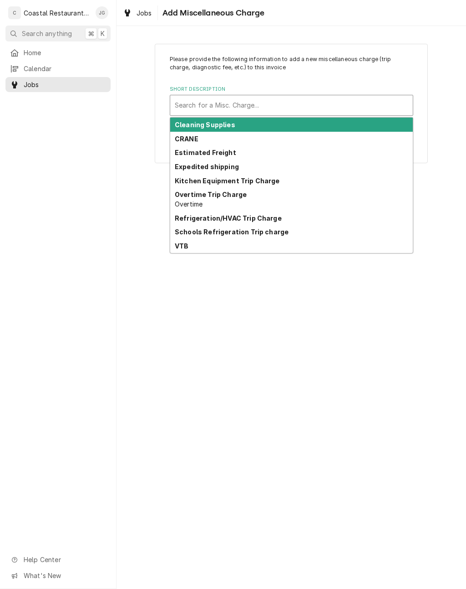
click at [261, 218] on strong "Refrigeration/HVAC Trip Charge" at bounding box center [228, 218] width 107 height 8
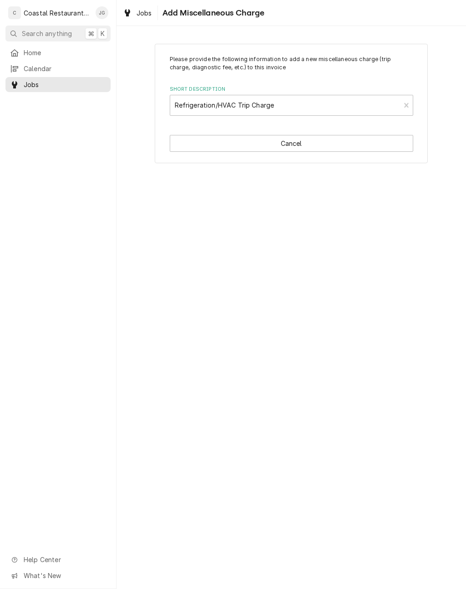
type textarea "x"
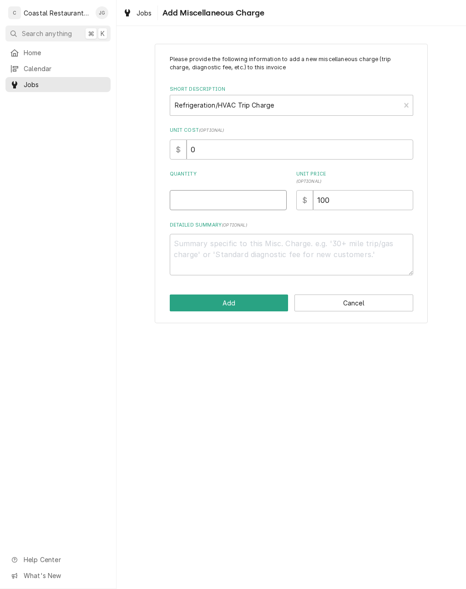
click at [210, 191] on input "Quantity" at bounding box center [228, 200] width 117 height 20
type input "1"
click at [252, 304] on button "Add" at bounding box center [229, 302] width 119 height 17
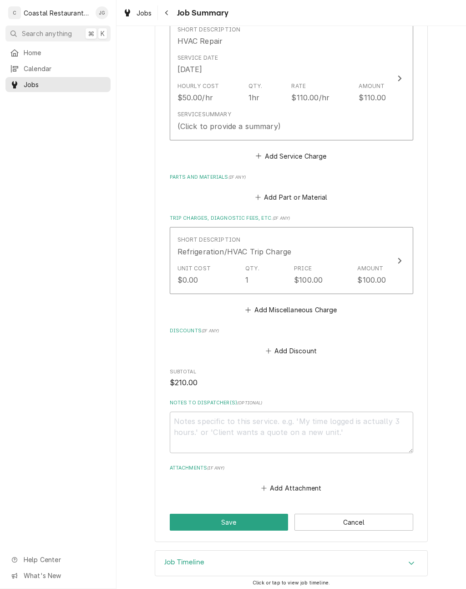
scroll to position [243, 0]
click at [263, 517] on button "Save" at bounding box center [229, 522] width 119 height 17
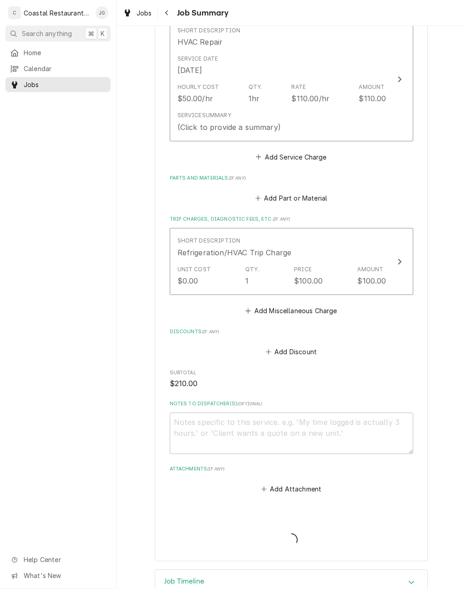
type textarea "x"
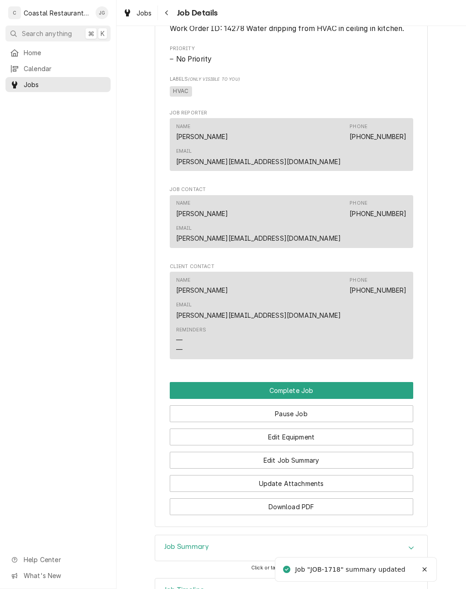
scroll to position [559, 0]
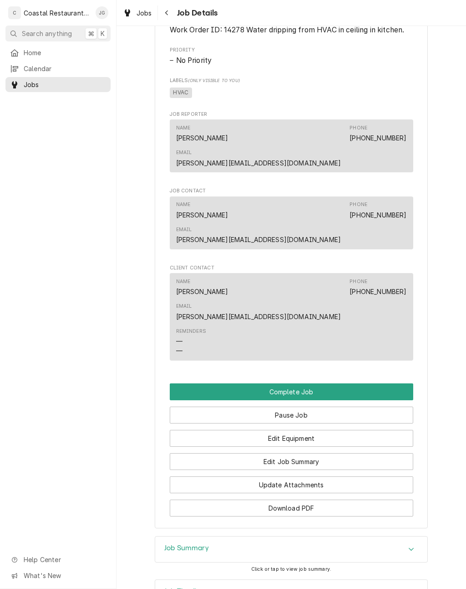
click at [326, 453] on button "Edit Job Summary" at bounding box center [292, 461] width 244 height 17
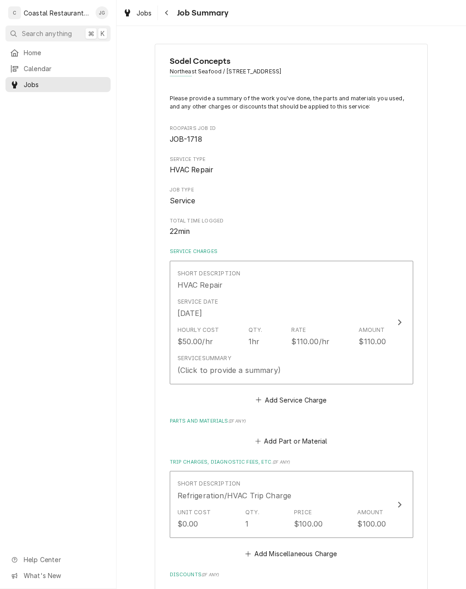
click at [324, 341] on div "$110.00/hr" at bounding box center [311, 341] width 38 height 11
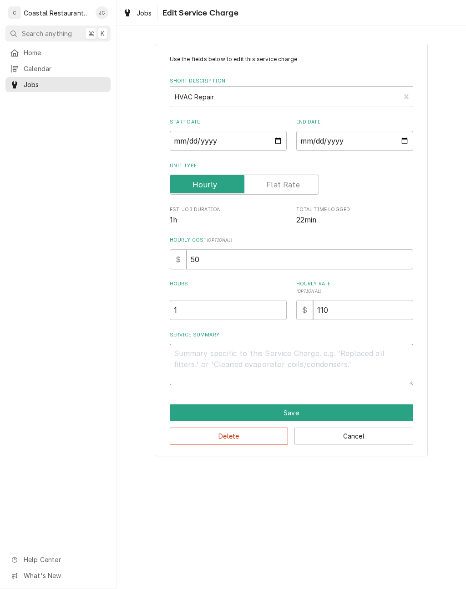
click at [256, 359] on textarea "Service Summary" at bounding box center [292, 363] width 244 height 41
type textarea "x"
type textarea "Fo"
type textarea "x"
type textarea "Fou"
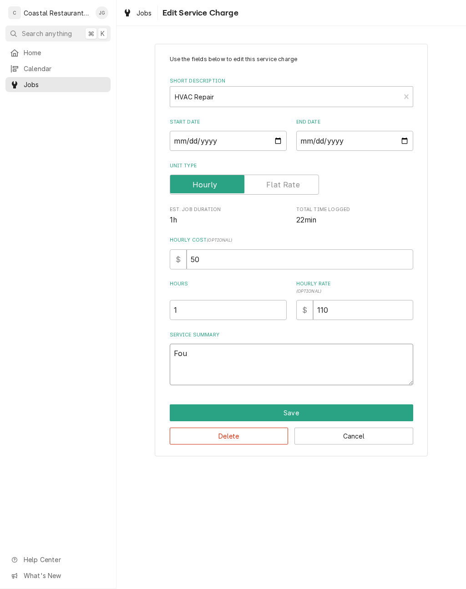
type textarea "x"
type textarea "Found"
type textarea "x"
type textarea "Found"
type textarea "x"
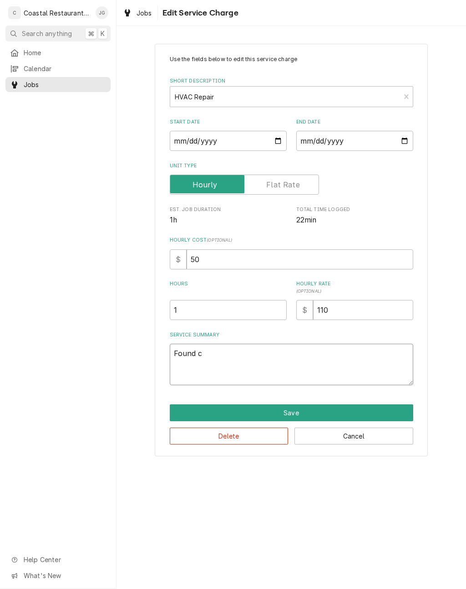
type textarea "Found ce"
type textarea "x"
type textarea "Found cei"
type textarea "x"
type textarea "Found ceil"
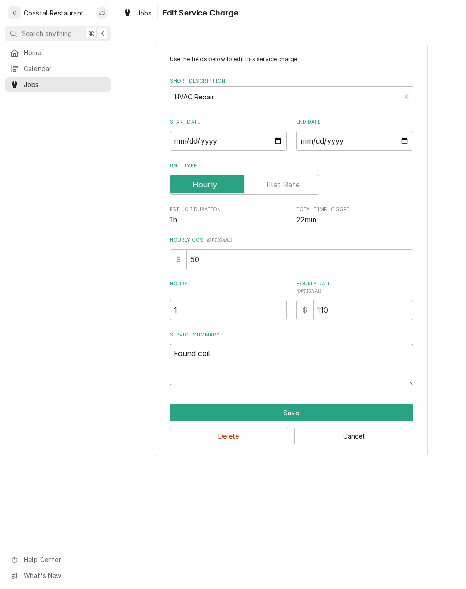
type textarea "x"
type textarea "Found ceili"
type textarea "x"
type textarea "Found ceilin"
type textarea "x"
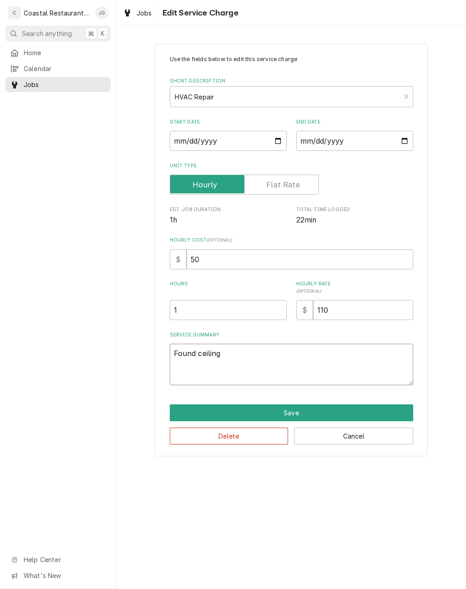
type textarea "Found ceiling"
type textarea "x"
type textarea "Found ceiling t"
type textarea "x"
type textarea "Found ceiling ti"
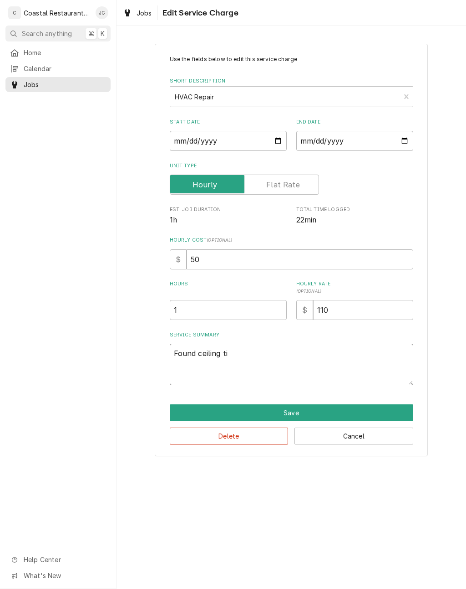
type textarea "x"
type textarea "Found ceiling til"
type textarea "x"
type textarea "Found ceiling tile"
type textarea "x"
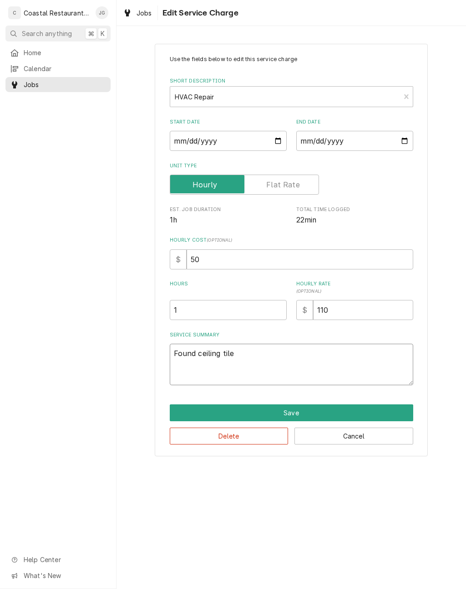
type textarea "Found ceiling tiles"
type textarea "x"
type textarea "Found ceiling tiles"
type textarea "x"
type textarea "Found ceiling tiles m"
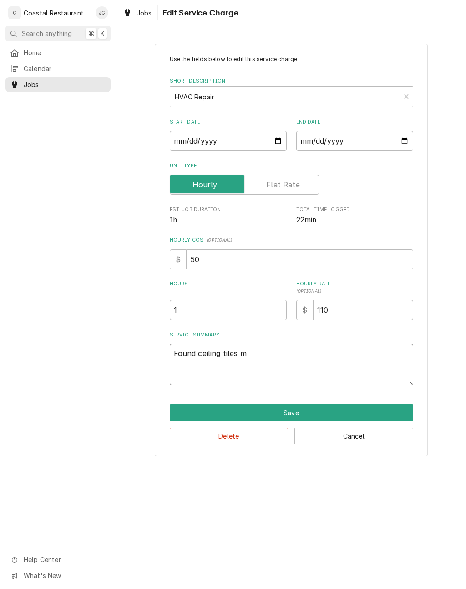
type textarea "x"
type textarea "Found ceiling tiles mo"
type textarea "x"
type textarea "Found ceiling tiles mov"
type textarea "x"
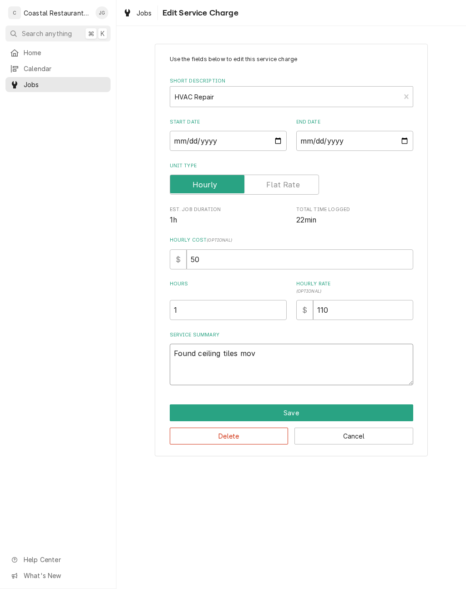
type textarea "Found ceiling tiles move"
type textarea "x"
type textarea "Found ceiling tiles moved"
type textarea "x"
type textarea "Found ceiling tiles moved m"
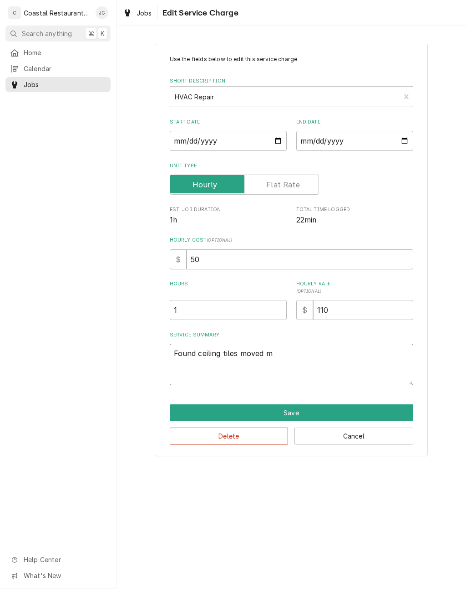
type textarea "x"
type textarea "Found ceiling tiles moved ma"
type textarea "x"
type textarea "Found ceiling tiles moved mana"
type textarea "x"
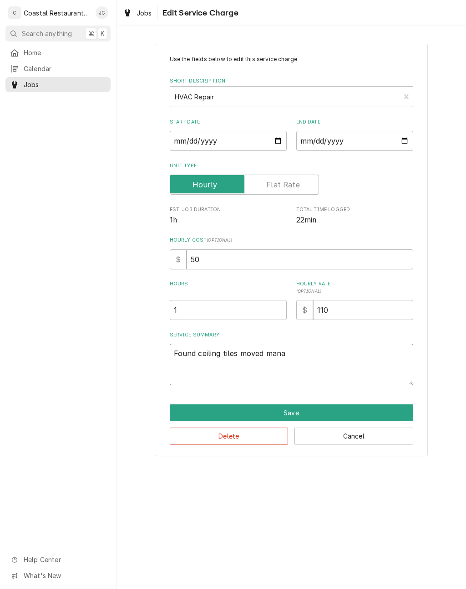
type textarea "Found ceiling tiles moved manag"
type textarea "x"
type textarea "Found ceiling tiles moved manage"
type textarea "x"
type textarea "Found ceiling tiles moved manager"
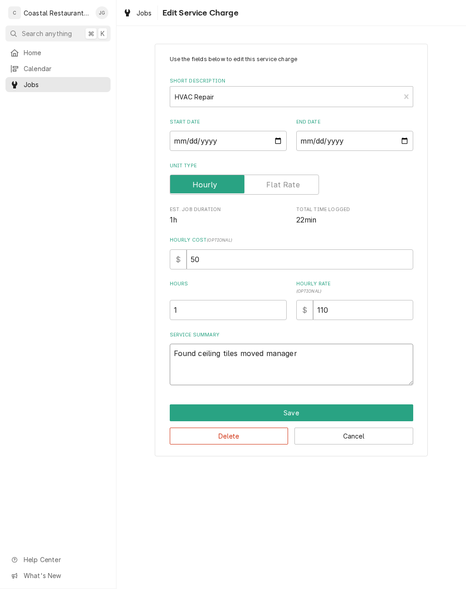
type textarea "x"
type textarea "Found ceiling tiles moved manager s"
type textarea "x"
type textarea "Found ceiling tiles moved manager sta"
type textarea "x"
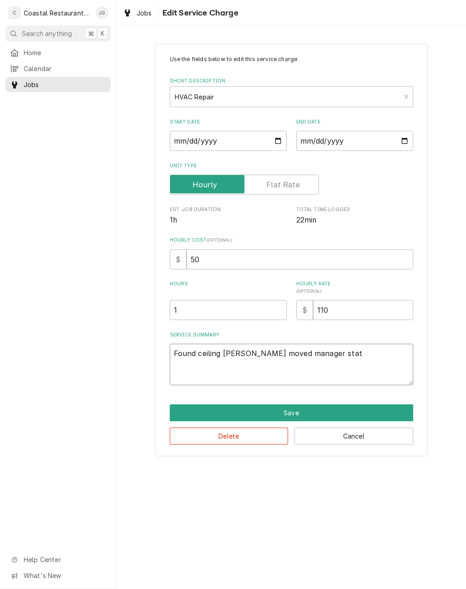
type textarea "Found ceiling tiles moved manager state"
type textarea "x"
type textarea "Found ceiling tiles moved manager stated"
type textarea "x"
type textarea "Found ceiling tiles moved manager stated"
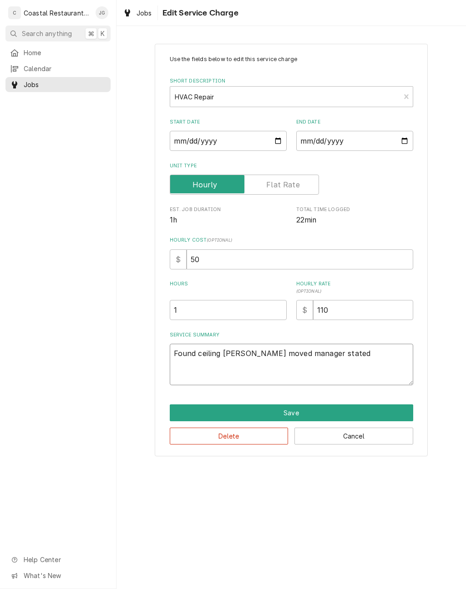
type textarea "x"
type textarea "Found ceiling tiles moved manager stated u"
type textarea "x"
type textarea "Found ceiling tiles moved manager stated un"
type textarea "x"
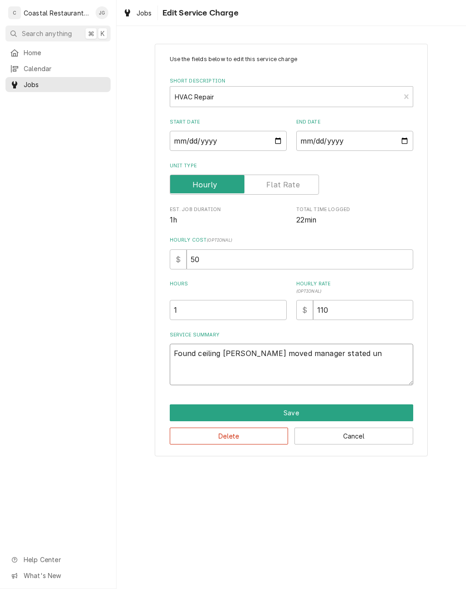
type textarea "Found ceiling tiles moved manager stated uni"
type textarea "x"
type textarea "Found ceiling tiles moved manager stated unit"
type textarea "x"
type textarea "Found ceiling tiles moved manager stated unit"
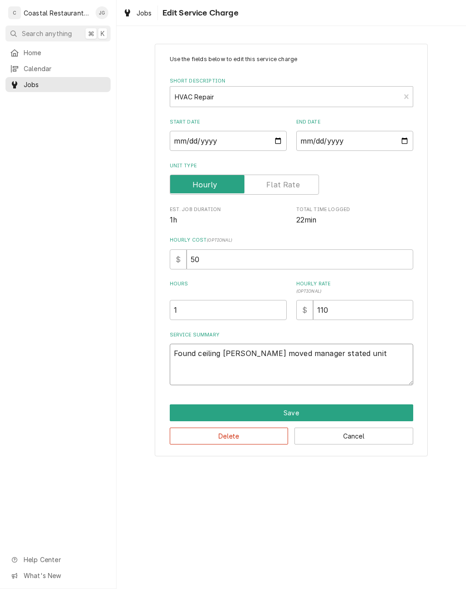
type textarea "x"
type textarea "Found ceiling tiles moved manager stated unit wa"
type textarea "x"
type textarea "Found ceiling tiles moved manager stated unit was"
type textarea "x"
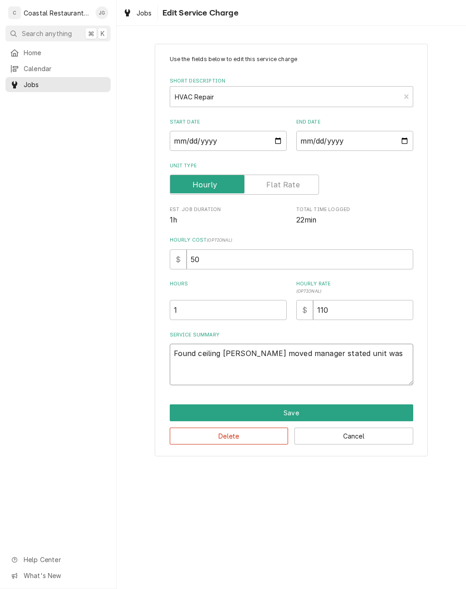
type textarea "Found ceiling tiles moved manager stated unit was"
type textarea "x"
type textarea "Found ceiling tiles moved manager stated unit was d"
type textarea "x"
type textarea "Found ceiling tiles moved manager stated unit was dr"
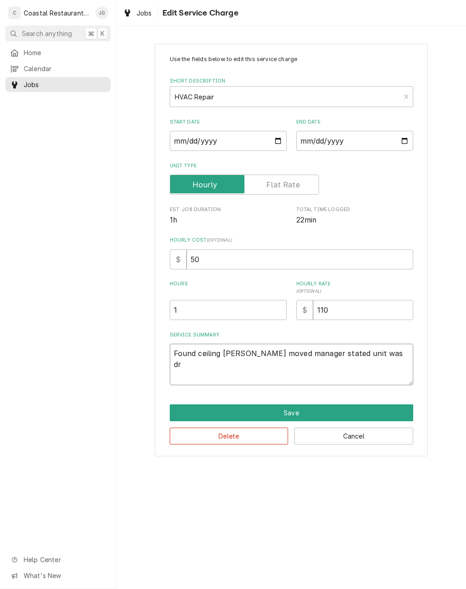
type textarea "x"
type textarea "Found ceiling tiles moved manager stated unit was dri"
type textarea "x"
type textarea "Found ceiling tiles moved manager stated unit was dr"
type textarea "x"
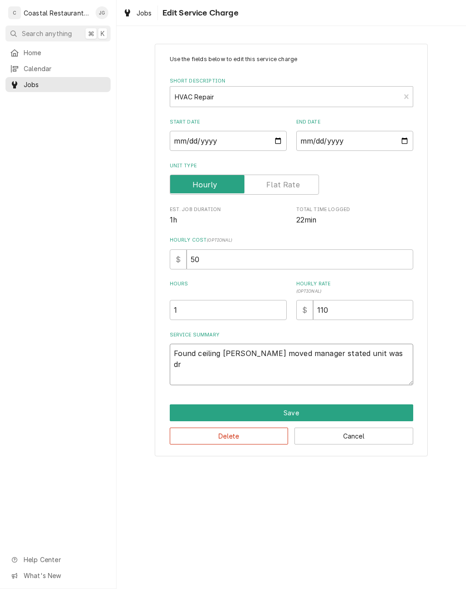
type textarea "Found ceiling tiles moved manager stated unit was d"
type textarea "x"
type textarea "Found ceiling tiles moved manager stated unit was"
type textarea "x"
type textarea "Found ceiling tiles moved manager stated unit wa"
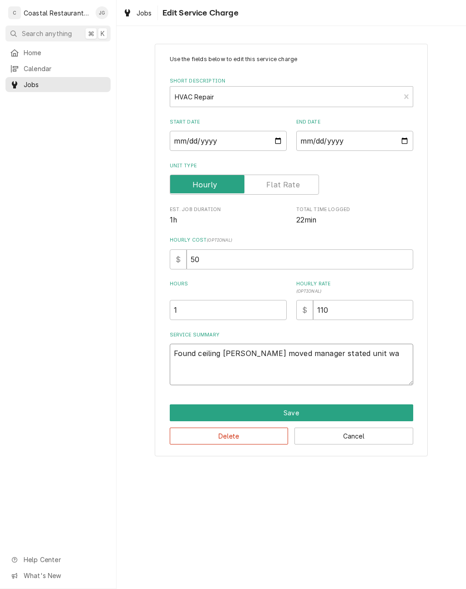
type textarea "x"
type textarea "Found ceiling tiles moved manager stated unit w"
type textarea "x"
type textarea "Found ceiling tiles moved manager stated unit"
type textarea "x"
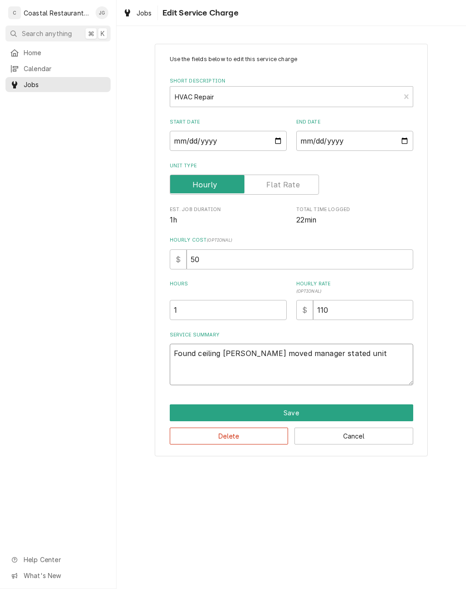
type textarea "Found ceiling tiles moved manager stated unit"
type textarea "x"
type textarea "Found ceiling tiles moved manager stated unit h"
type textarea "x"
type textarea "Found ceiling tiles moved manager stated unit ha"
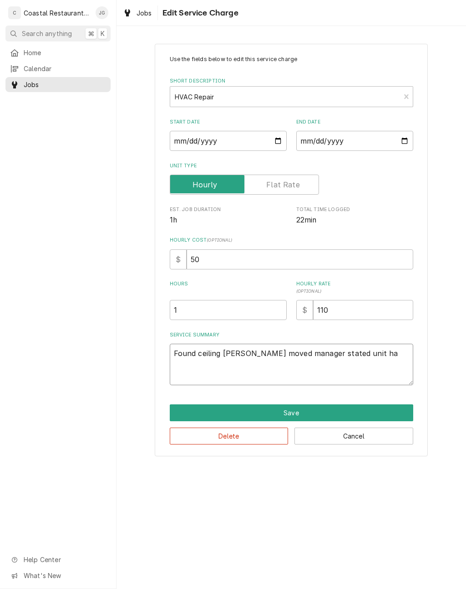
type textarea "x"
type textarea "Found ceiling tiles moved manager stated unit has"
type textarea "x"
type textarea "Found ceiling tiles moved manager stated unit has"
type textarea "x"
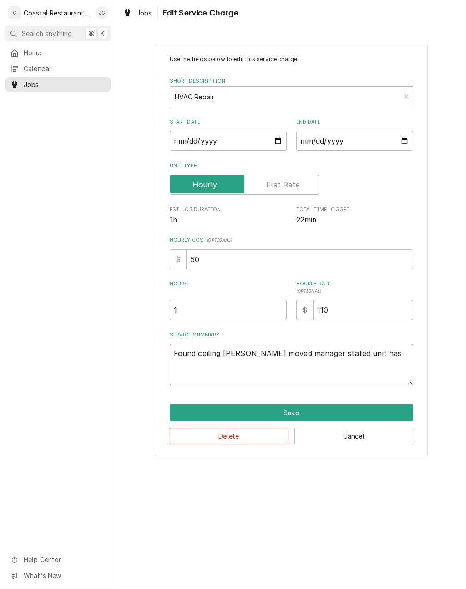
type textarea "Found ceiling tiles moved manager stated unit has b"
type textarea "x"
type textarea "Found ceiling tiles moved manager stated unit has be"
type textarea "x"
type textarea "Found ceiling tiles moved manager stated unit has bee"
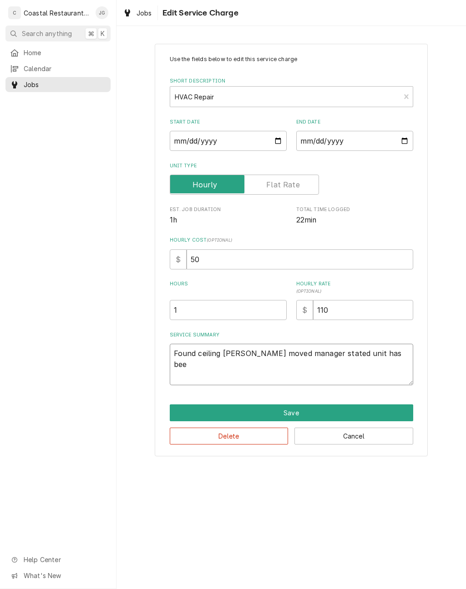
type textarea "x"
type textarea "Found ceiling tiles moved manager stated unit has been"
type textarea "x"
type textarea "Found ceiling tiles moved manager stated unit has been d"
type textarea "x"
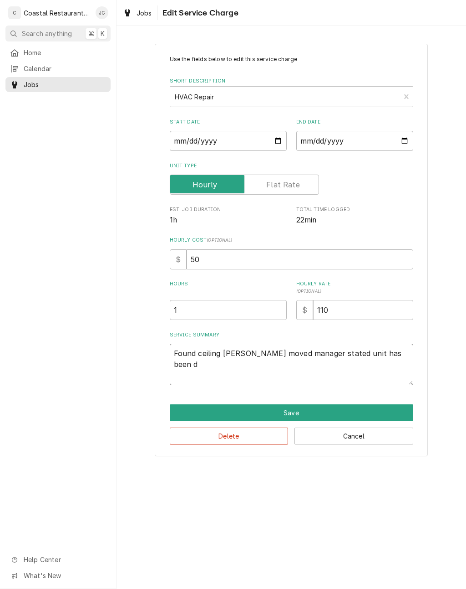
type textarea "Found ceiling tiles moved manager stated unit has been dr"
type textarea "x"
type textarea "Found ceiling tiles moved manager stated unit has been dri"
type textarea "x"
type textarea "Found ceiling tiles moved manager stated unit has been dripp"
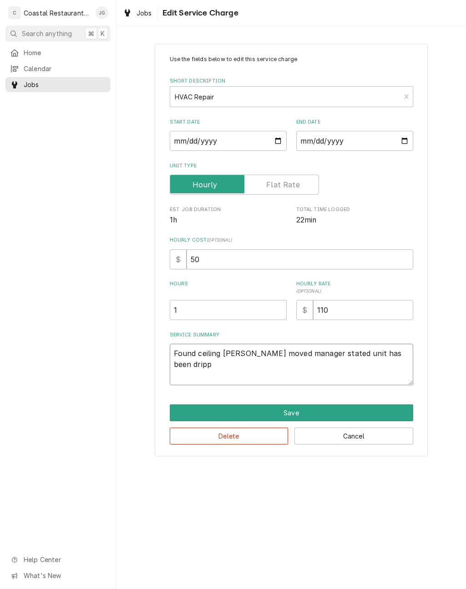
type textarea "x"
type textarea "Found ceiling tiles moved manager stated unit has been drippi"
type textarea "x"
type textarea "Found ceiling tiles moved manager stated unit has been drippin"
type textarea "x"
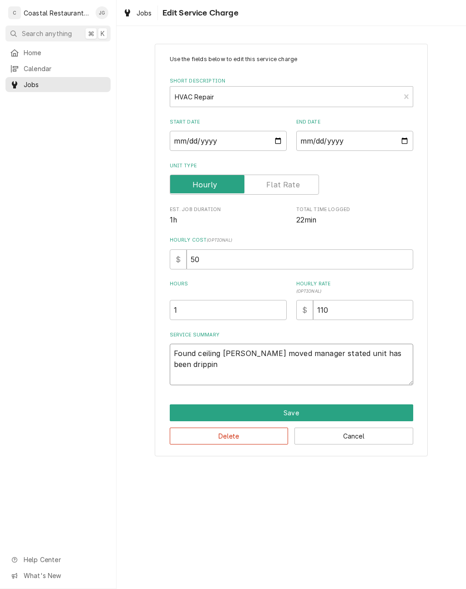
type textarea "Found ceiling tiles moved manager stated unit has been dripping"
type textarea "x"
type textarea "Found ceiling tiles moved manager stated unit has been dripping."
type textarea "x"
type textarea "Found ceiling tiles moved manager stated unit has been dripping."
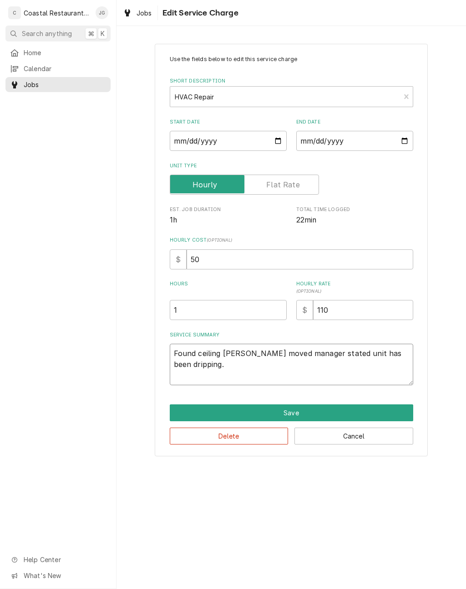
type textarea "x"
type textarea "Found ceiling tiles moved manager stated unit has been dripping. F"
type textarea "x"
type textarea "Found ceiling tiles moved manager stated unit has been dripping. Fo"
type textarea "x"
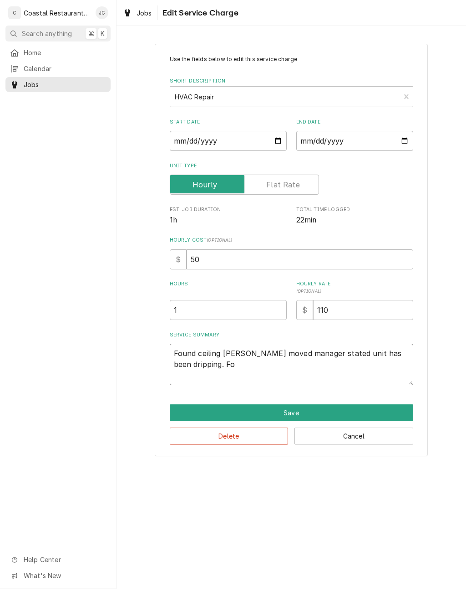
type textarea "Found ceiling tiles moved manager stated unit has been dripping. Fou"
type textarea "x"
type textarea "Found ceiling tiles moved manager stated unit has been dripping. Found"
type textarea "x"
type textarea "Found ceiling tiles moved manager stated unit has been dripping. Found"
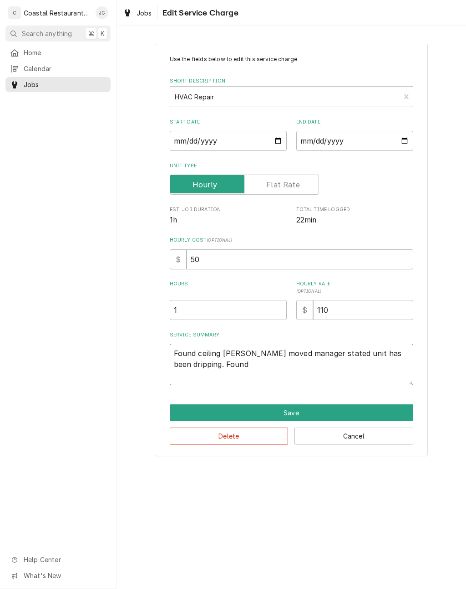
type textarea "x"
type textarea "Found ceiling tiles moved manager stated unit has been dripping. Found c"
type textarea "x"
type textarea "Found ceiling tiles moved manager stated unit has been dripping. Found co"
type textarea "x"
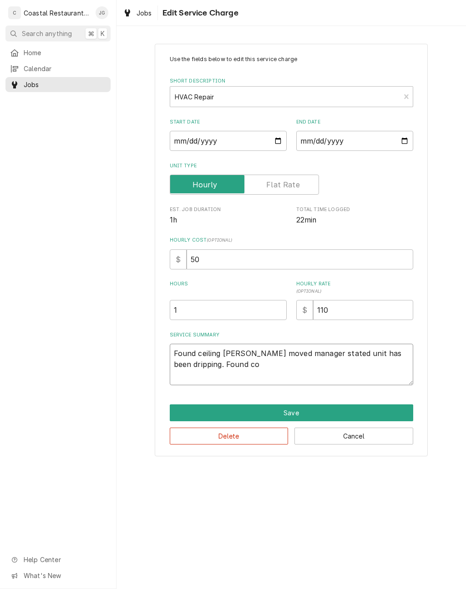
type textarea "Found ceiling tiles moved manager stated unit has been dripping. Found con"
type textarea "x"
type textarea "Found ceiling tiles moved manager stated unit has been dripping. Found cons"
type textarea "x"
type textarea "Found ceiling tiles moved manager stated unit has been dripping. Found conse"
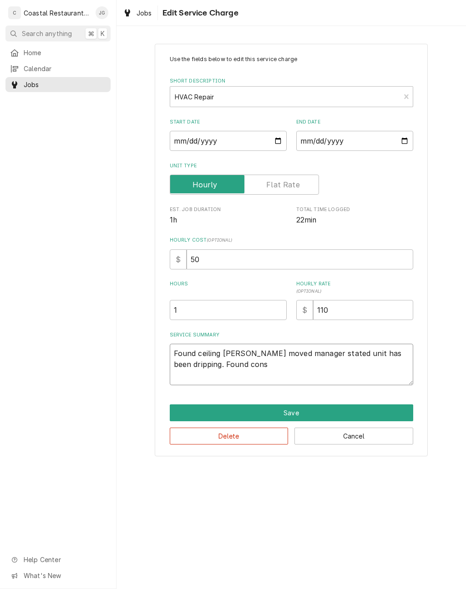
type textarea "x"
type textarea "Found ceiling tiles moved manager stated unit has been dripping. Found cons"
type textarea "x"
type textarea "Found ceiling tiles moved manager stated unit has been dripping. Found con"
type textarea "x"
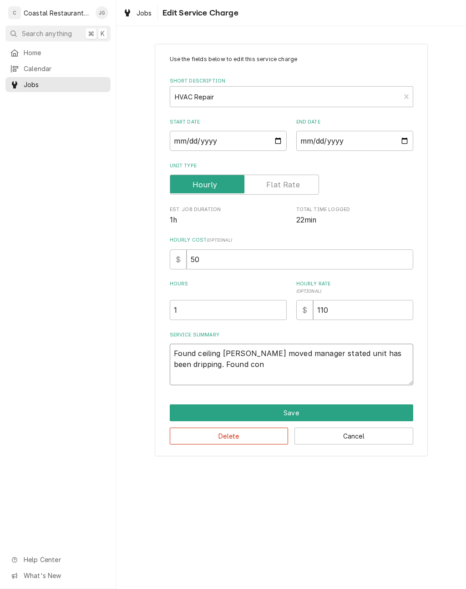
type textarea "Found ceiling tiles moved manager stated unit has been dripping. Found cond"
type textarea "x"
type textarea "Found ceiling tiles moved manager stated unit has been dripping. Found conde"
type textarea "x"
type textarea "Found ceiling tiles moved manager stated unit has been dripping. Found conden"
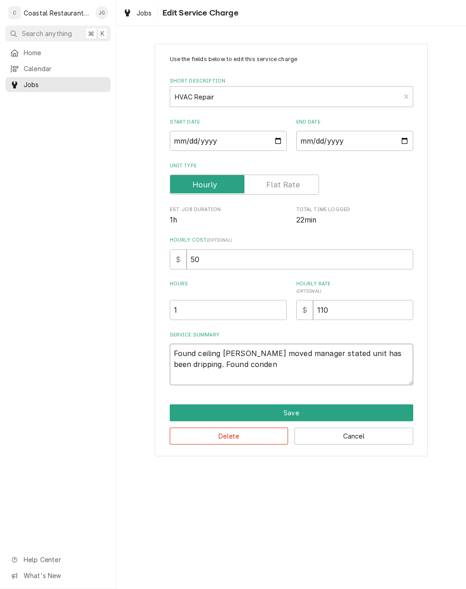
type textarea "x"
type textarea "Found ceiling tiles moved manager stated unit has been dripping. Found condens"
type textarea "x"
type textarea "Found ceiling tiles moved manager stated unit has been dripping. Found condenst"
type textarea "x"
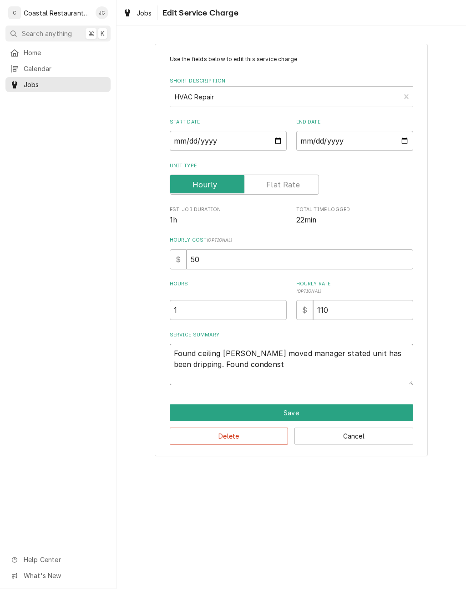
type textarea "Found ceiling tiles moved manager stated unit has been dripping. Found condensa…"
type textarea "x"
type textarea "Found ceiling tiles moved manager stated unit has been dripping. Found condensa…"
type textarea "x"
type textarea "Found ceiling tiles moved manager stated unit has been dripping. Found condensa…"
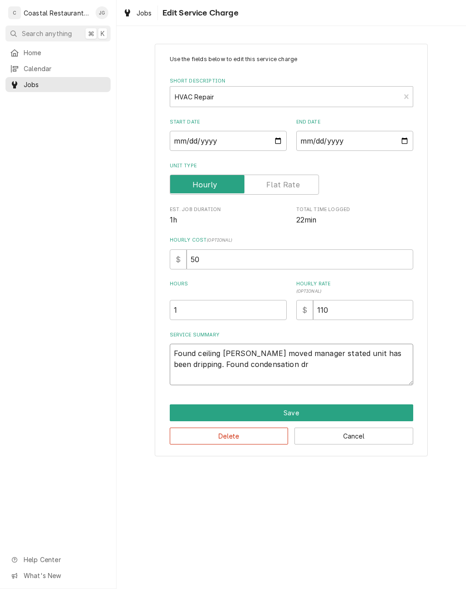
type textarea "x"
type textarea "Found ceiling tiles moved manager stated unit has been dripping. Found condensa…"
type textarea "x"
type textarea "Found ceiling tiles moved manager stated unit has been dripping. Found condensa…"
type textarea "x"
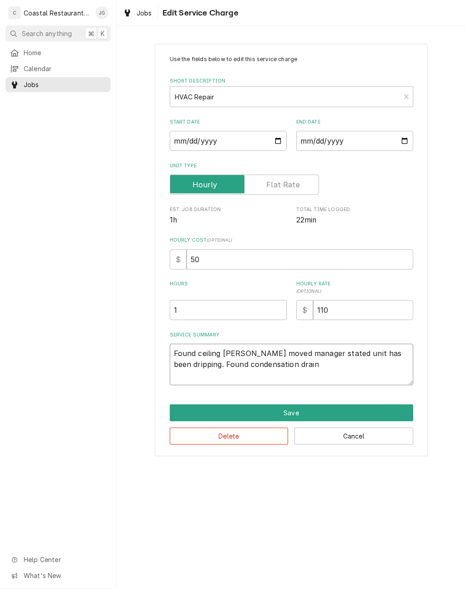
type textarea "Found ceiling tiles moved manager stated unit has been dripping. Found condensa…"
type textarea "x"
type textarea "Found ceiling tiles moved manager stated unit has been dripping. Found condensa…"
type textarea "x"
type textarea "Found ceiling tiles moved manager stated unit has been dripping. Found condensa…"
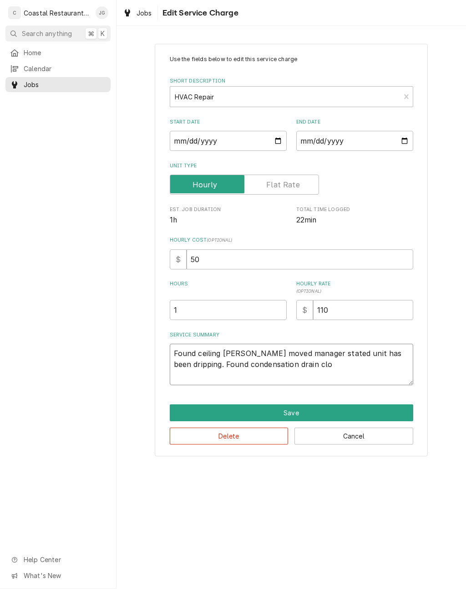
type textarea "x"
type textarea "Found ceiling tiles moved manager stated unit has been dripping. Found condensa…"
type textarea "x"
type textarea "Found ceiling tiles moved manager stated unit has been dripping. Found condensa…"
type textarea "x"
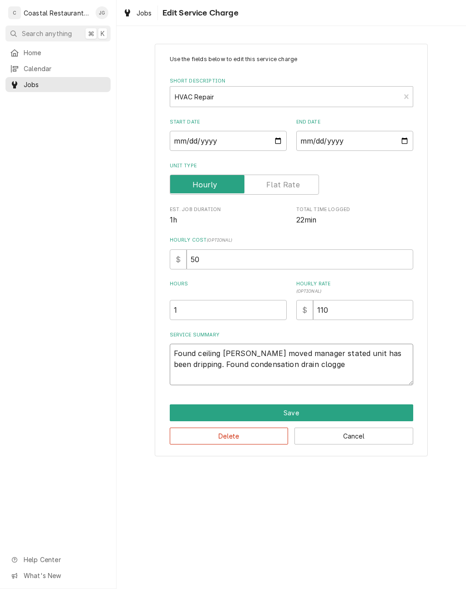
type textarea "Found ceiling tiles moved manager stated unit has been dripping. Found condensa…"
type textarea "x"
type textarea "Found ceiling tiles moved manager stated unit has been dripping. Found condensa…"
type textarea "x"
type textarea "Found ceiling tiles moved manager stated unit has been dripping. Found condensa…"
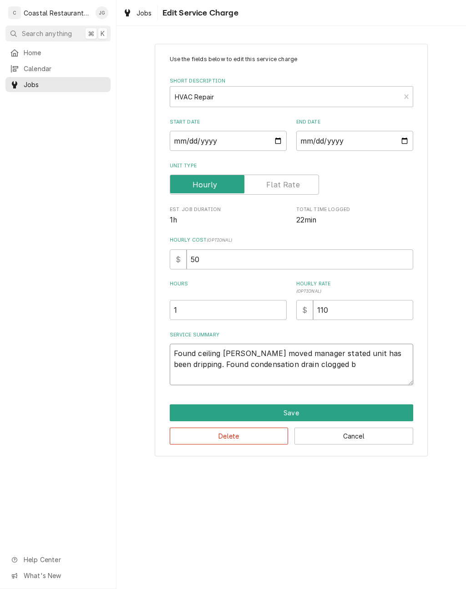
type textarea "x"
type textarea "Found ceiling tiles moved manager stated unit has been dripping. Found condensa…"
type textarea "x"
type textarea "Found ceiling tiles moved manager stated unit has been dripping. Found condensa…"
type textarea "x"
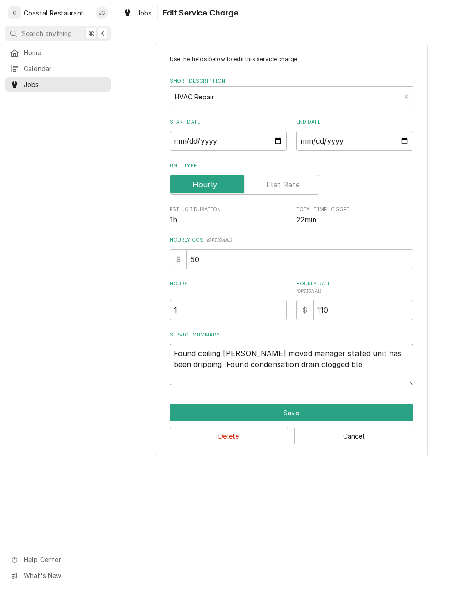
type textarea "Found ceiling tiles moved manager stated unit has been dripping. Found condensa…"
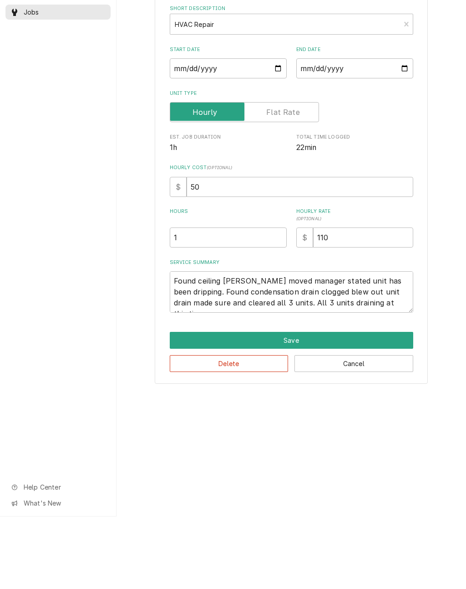
click at [353, 404] on button "Save" at bounding box center [292, 412] width 244 height 17
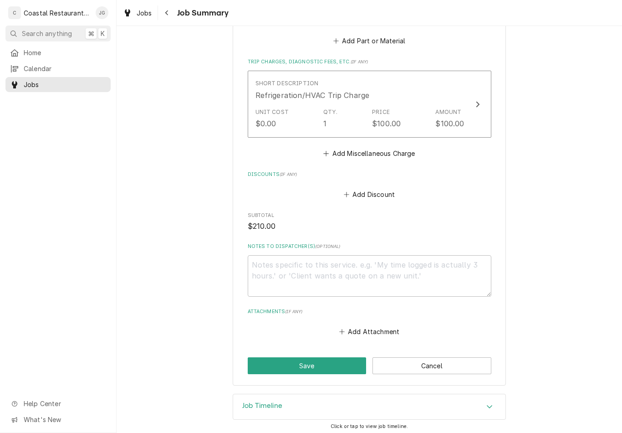
scroll to position [431, 0]
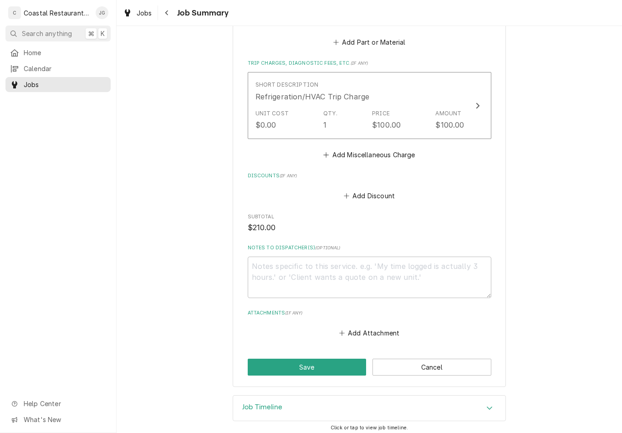
click at [310, 360] on button "Save" at bounding box center [307, 366] width 119 height 17
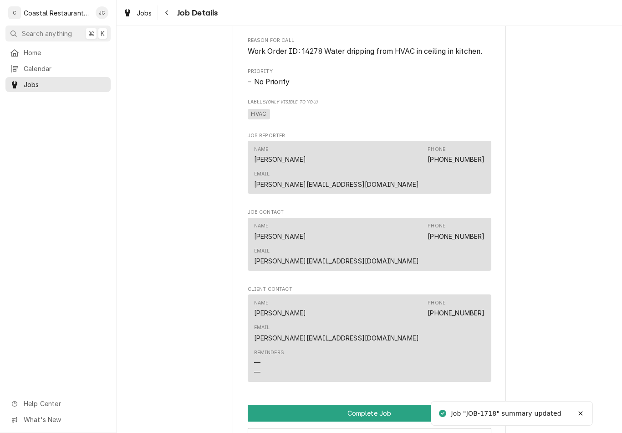
scroll to position [568, 0]
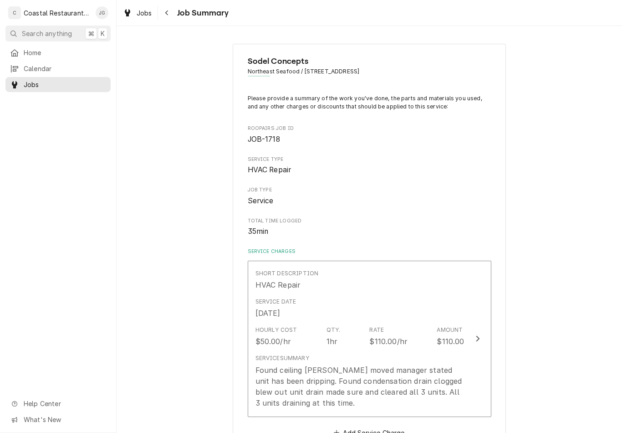
click at [368, 313] on div "Service Date [DATE]" at bounding box center [360, 308] width 209 height 28
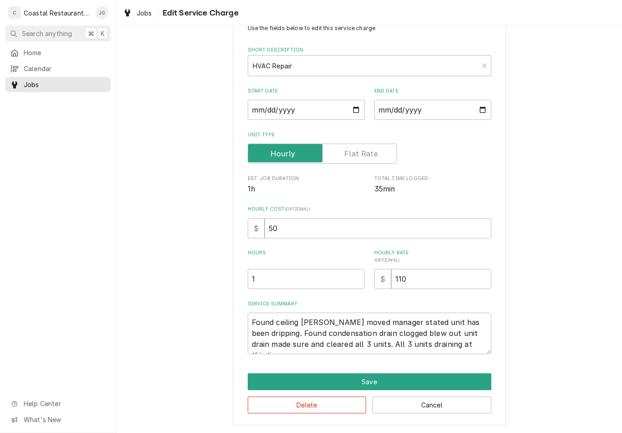
scroll to position [31, 0]
click at [382, 377] on button "Save" at bounding box center [370, 381] width 244 height 17
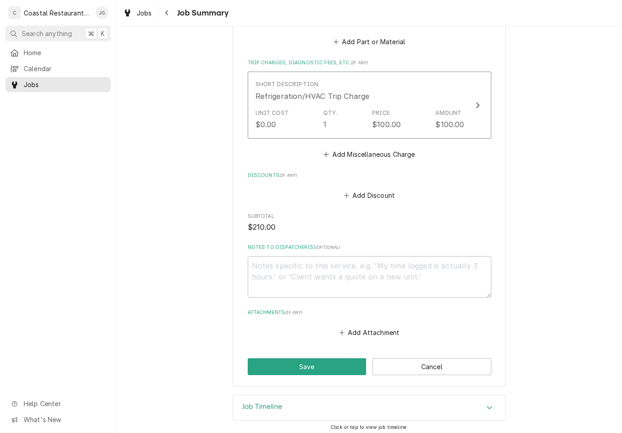
scroll to position [431, 0]
click at [324, 366] on button "Save" at bounding box center [307, 366] width 119 height 17
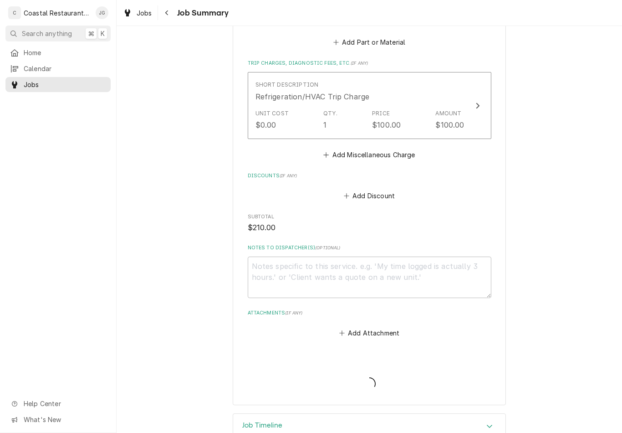
type textarea "x"
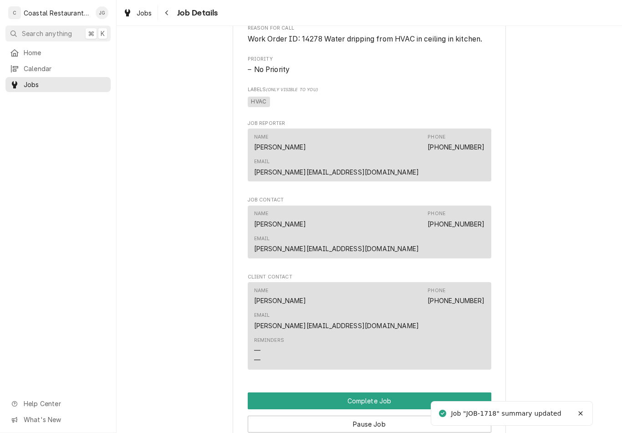
scroll to position [579, 0]
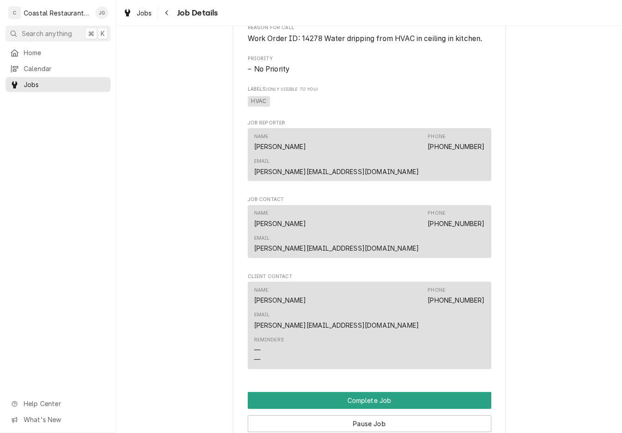
click at [407, 392] on button "Complete Job" at bounding box center [370, 400] width 244 height 17
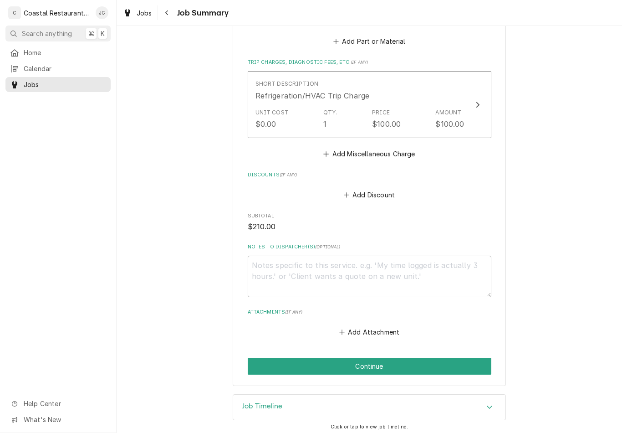
scroll to position [431, 0]
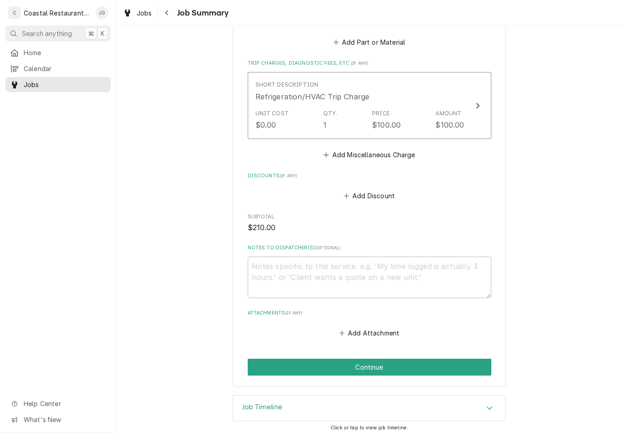
click at [381, 365] on button "Continue" at bounding box center [370, 366] width 244 height 17
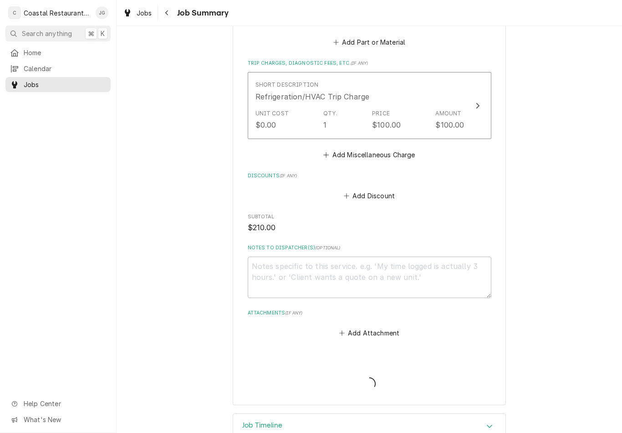
type textarea "x"
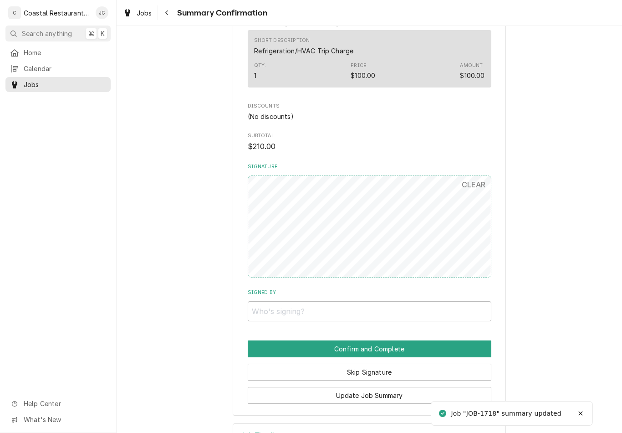
scroll to position [408, 0]
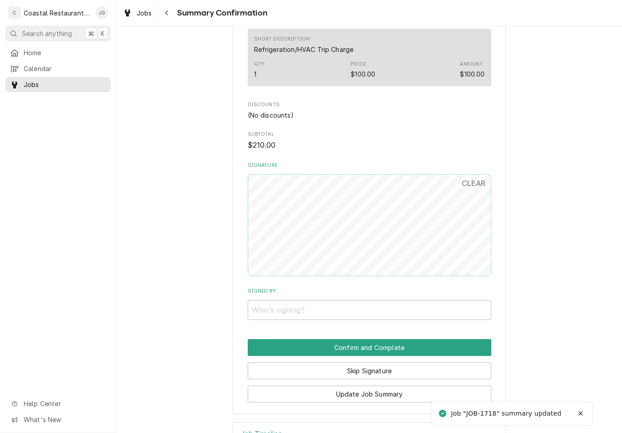
click at [381, 366] on button "Skip Signature" at bounding box center [370, 370] width 244 height 17
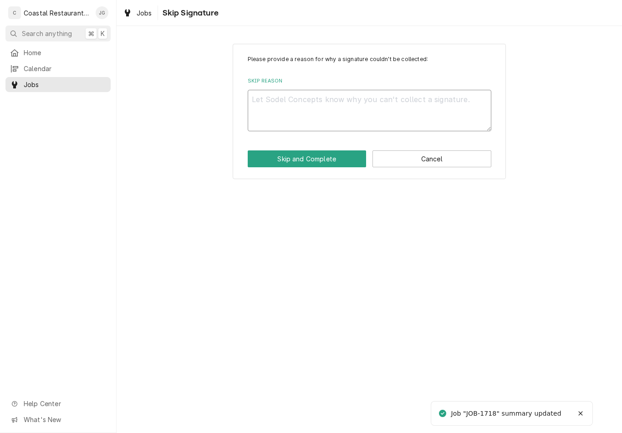
click at [339, 112] on textarea "Skip Reason" at bounding box center [370, 110] width 244 height 41
type textarea "x"
type textarea "Ma"
type textarea "x"
type textarea "Man"
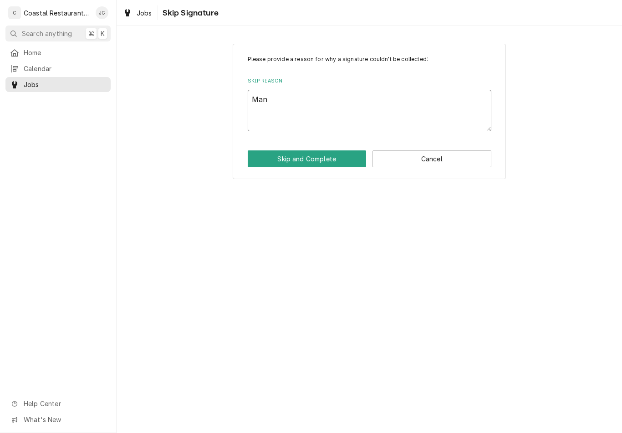
type textarea "x"
type textarea "Manager"
type textarea "x"
type textarea "Manager"
type textarea "x"
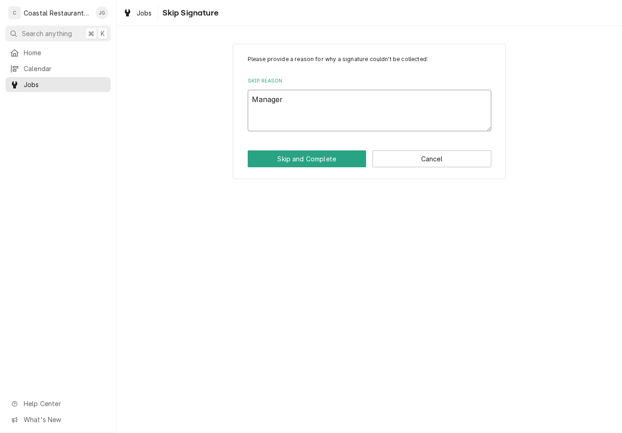
type textarea "Manager not"
type textarea "x"
type textarea "Manager not"
type textarea "x"
type textarea "Manager not onsite"
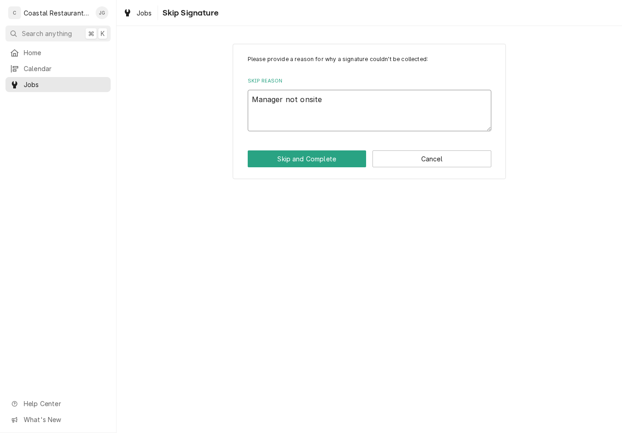
type textarea "x"
type textarea "Manager not onsite"
click at [320, 160] on button "Skip and Complete" at bounding box center [307, 158] width 119 height 17
type textarea "x"
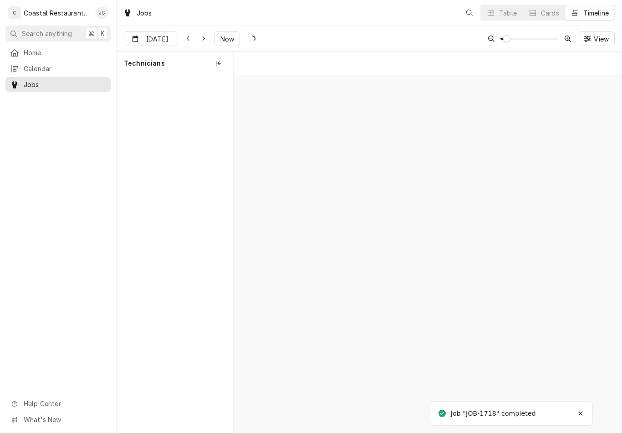
scroll to position [0, 7692]
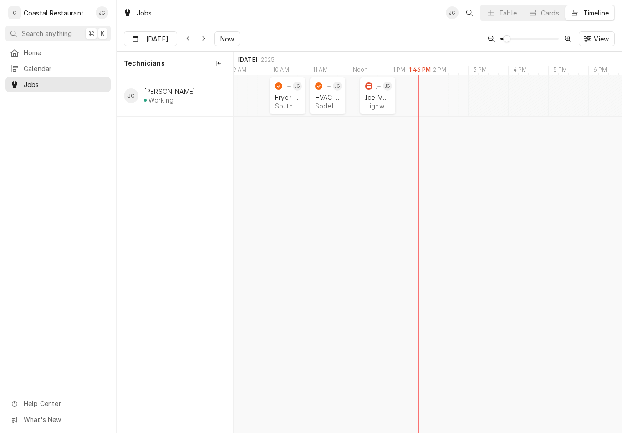
click at [389, 100] on div "Ice Machine" at bounding box center [377, 97] width 25 height 8
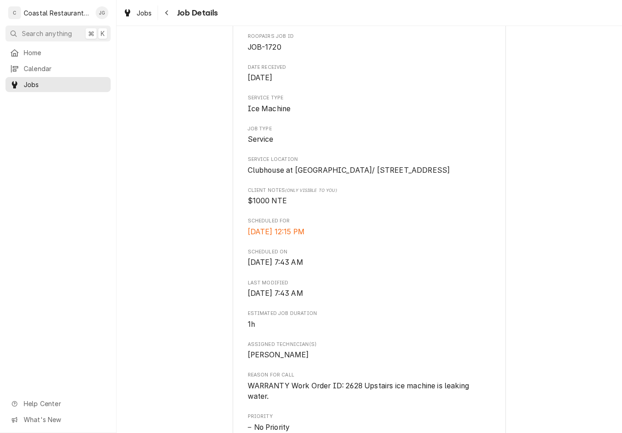
scroll to position [139, 0]
